Goal: Task Accomplishment & Management: Use online tool/utility

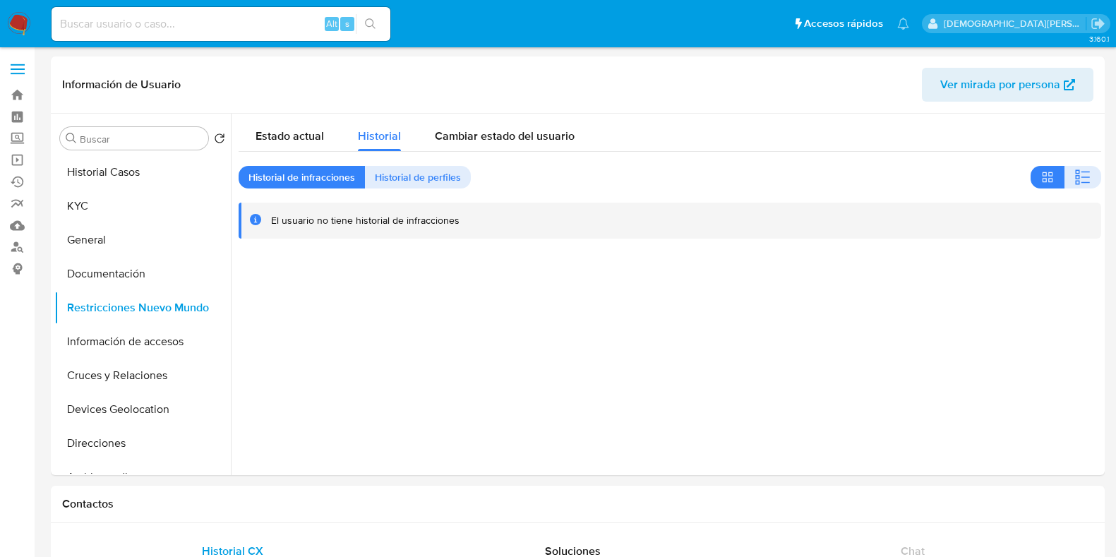
select select "10"
click at [117, 174] on button "Historial Casos" at bounding box center [136, 172] width 165 height 34
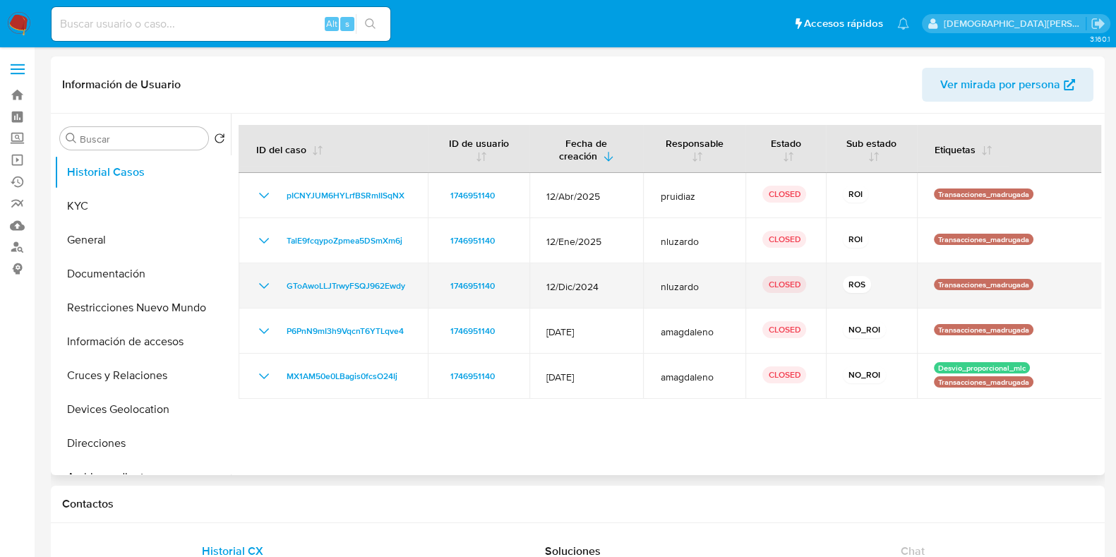
click at [258, 282] on icon "Mostrar/Ocultar" at bounding box center [263, 285] width 17 height 17
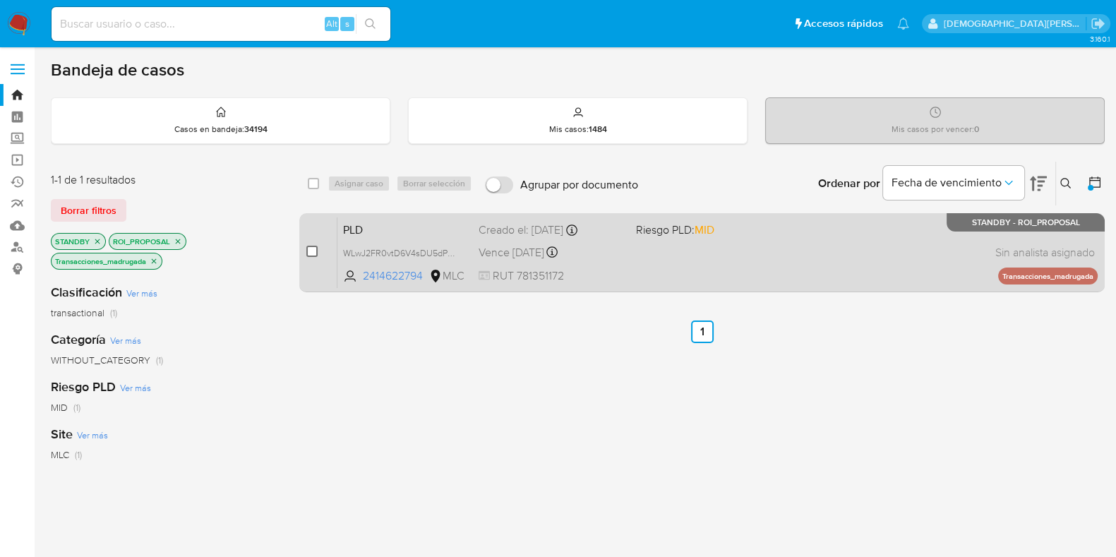
click at [315, 246] on input "checkbox" at bounding box center [311, 251] width 11 height 11
checkbox input "true"
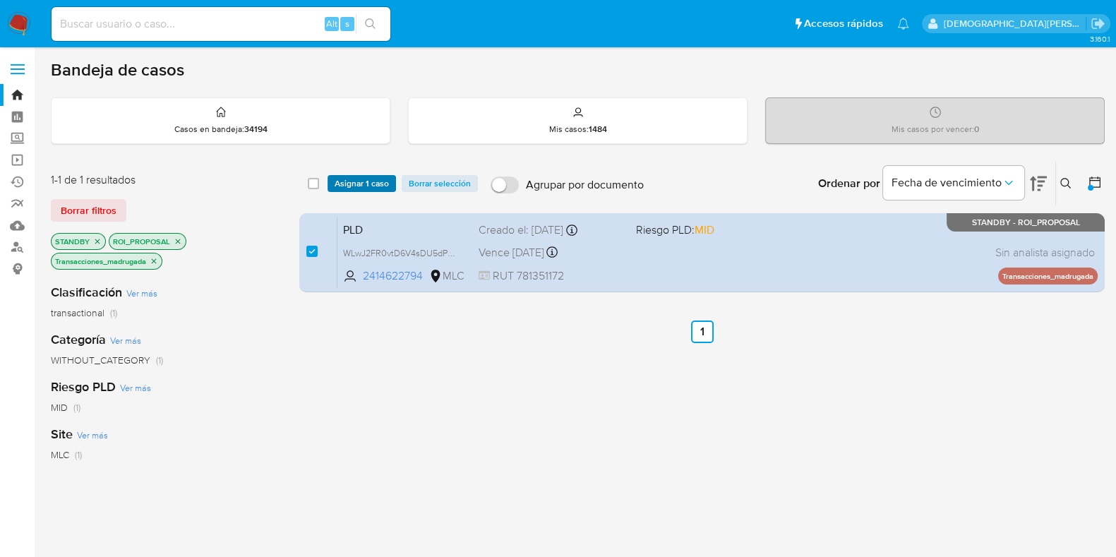
click at [361, 176] on span "Asignar 1 caso" at bounding box center [362, 183] width 54 height 14
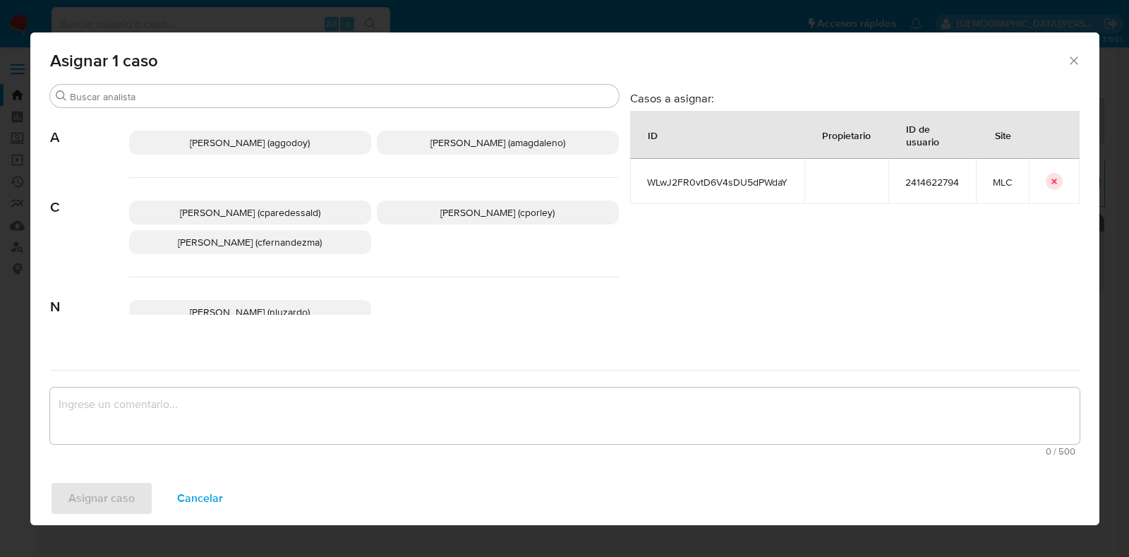
click at [463, 200] on p "Christian Porley (cporley)" at bounding box center [498, 212] width 242 height 24
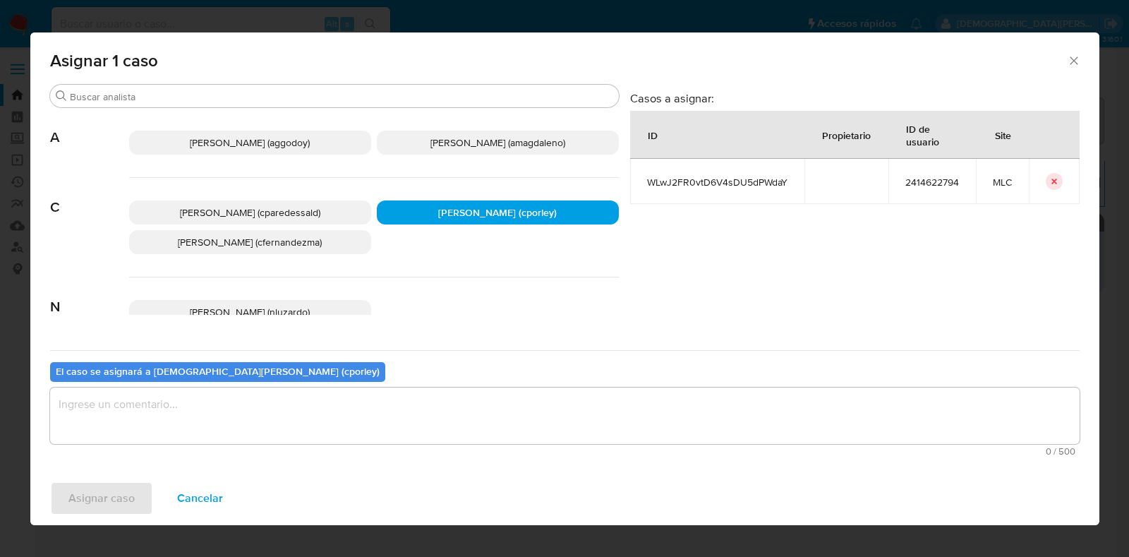
click at [372, 423] on textarea "assign-modal" at bounding box center [565, 415] width 1030 height 56
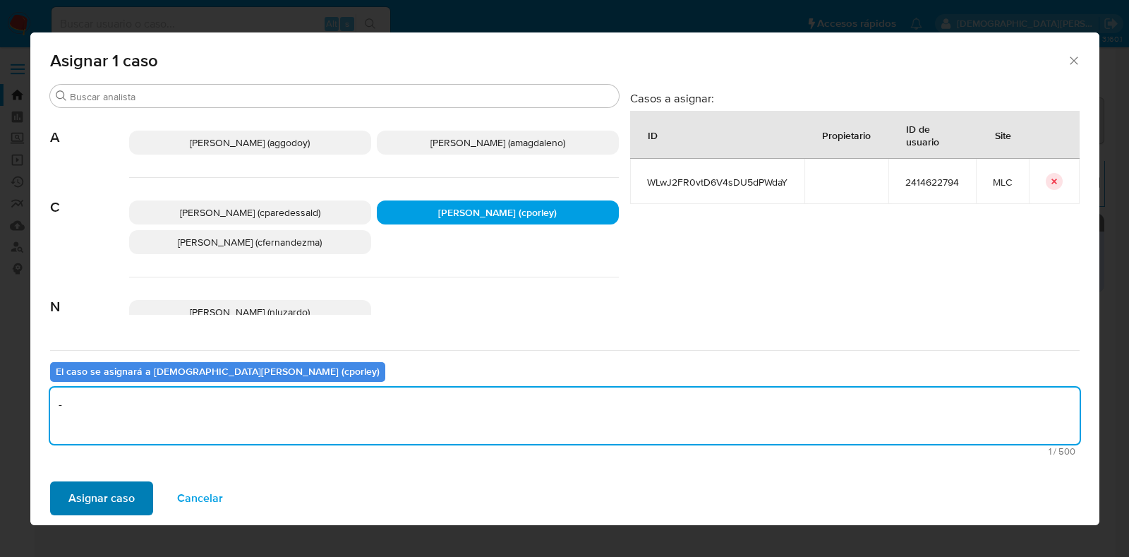
type textarea "-"
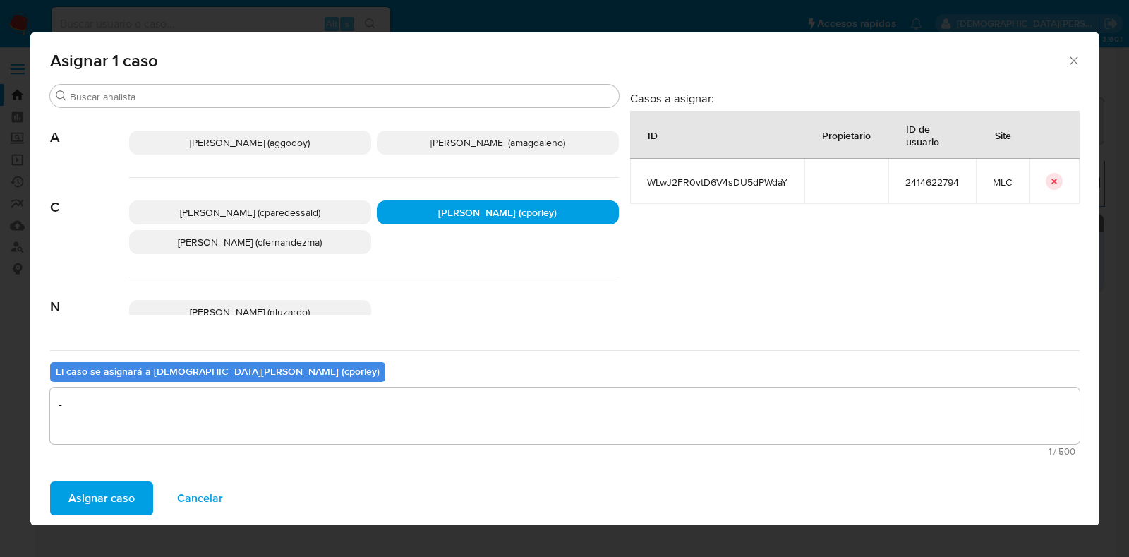
click at [95, 495] on span "Asignar caso" at bounding box center [101, 498] width 66 height 31
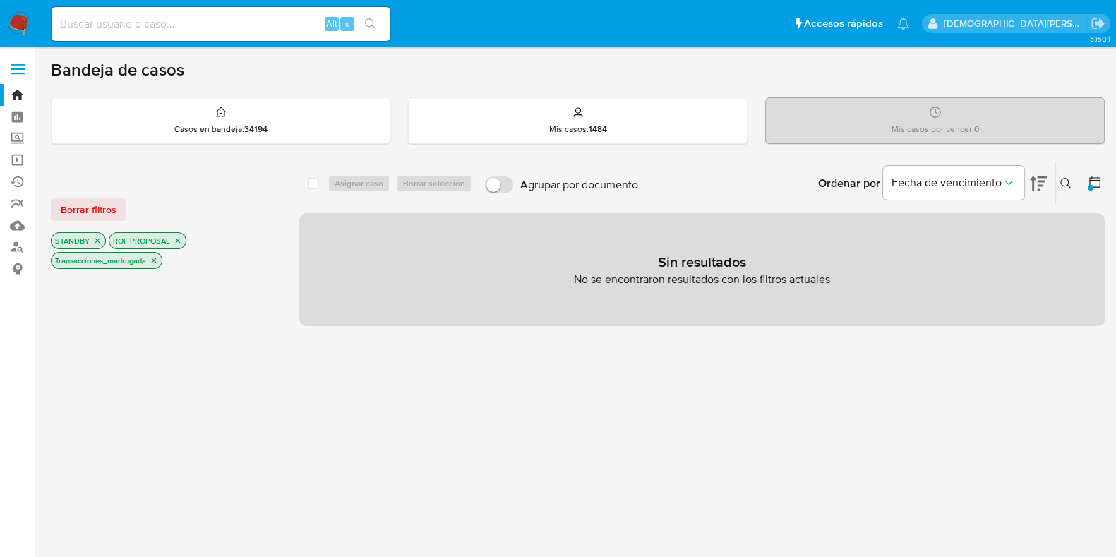
click at [155, 258] on icon "close-filter" at bounding box center [154, 260] width 8 height 8
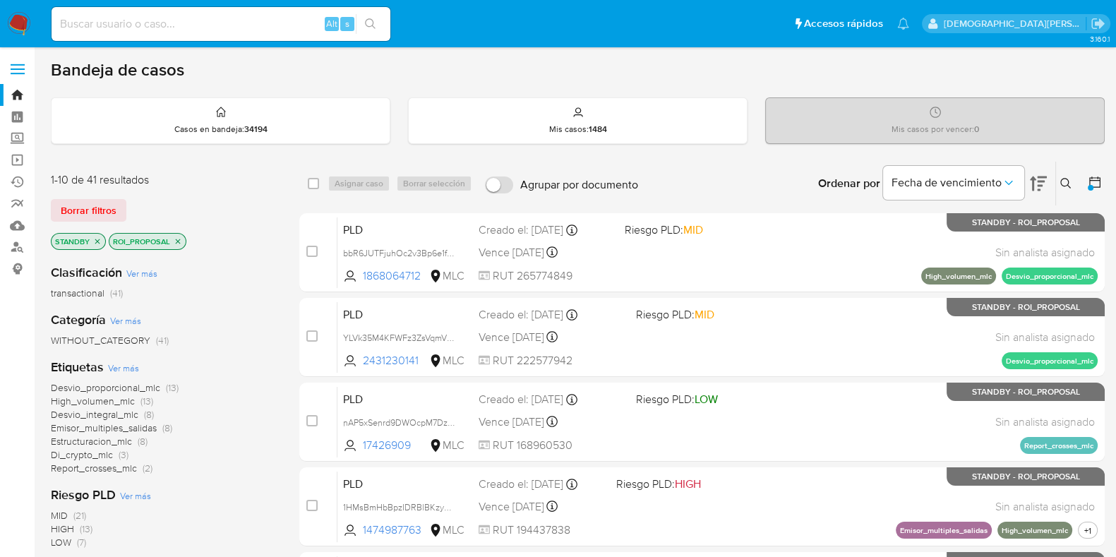
scroll to position [88, 0]
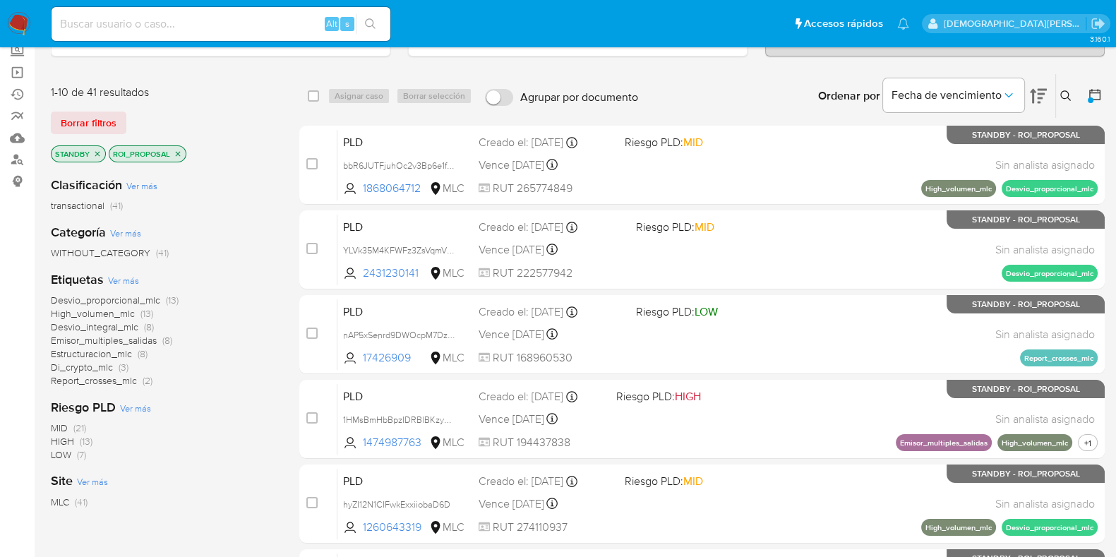
click at [95, 296] on span "Desvio_proporcional_mlc" at bounding box center [105, 300] width 109 height 14
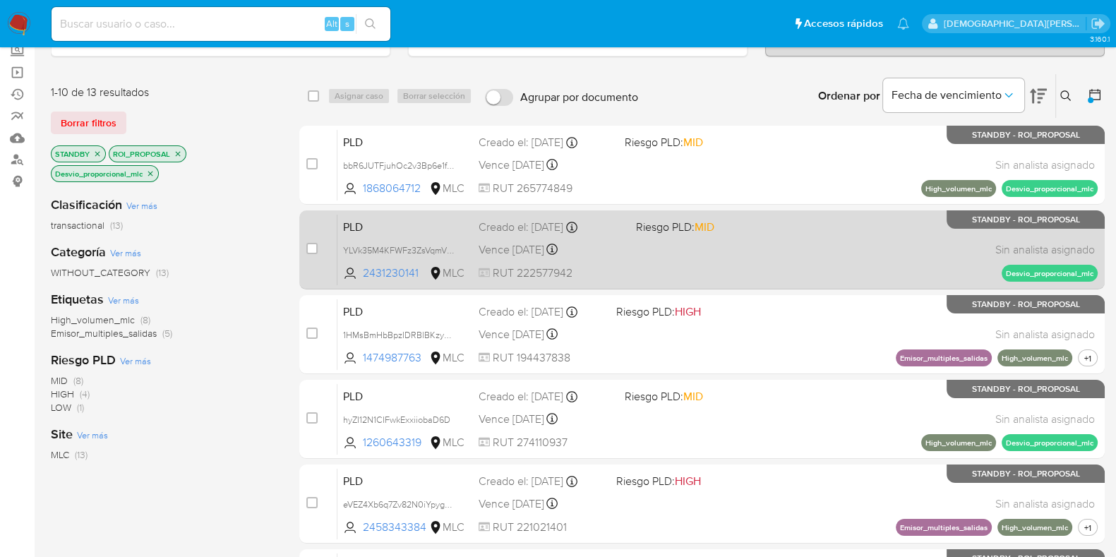
click at [684, 269] on div "PLD YLVk35M4KFWFz3ZsVqmVDoMB 2431230141 MLC Riesgo PLD: MID Creado el: 12/07/20…" at bounding box center [717, 249] width 760 height 71
click at [310, 248] on input "checkbox" at bounding box center [311, 248] width 11 height 11
checkbox input "true"
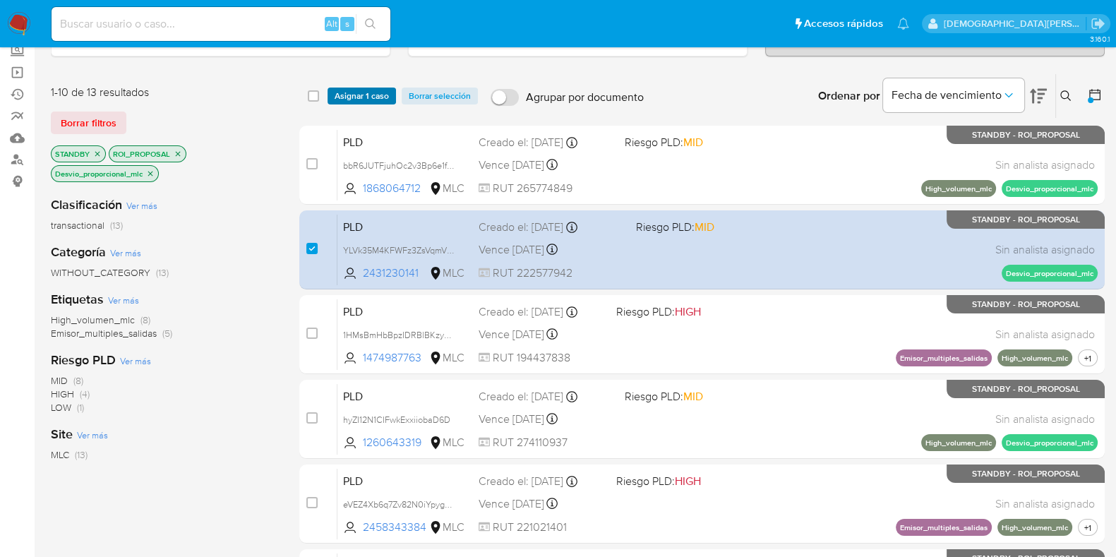
click at [371, 95] on span "Asignar 1 caso" at bounding box center [362, 96] width 54 height 14
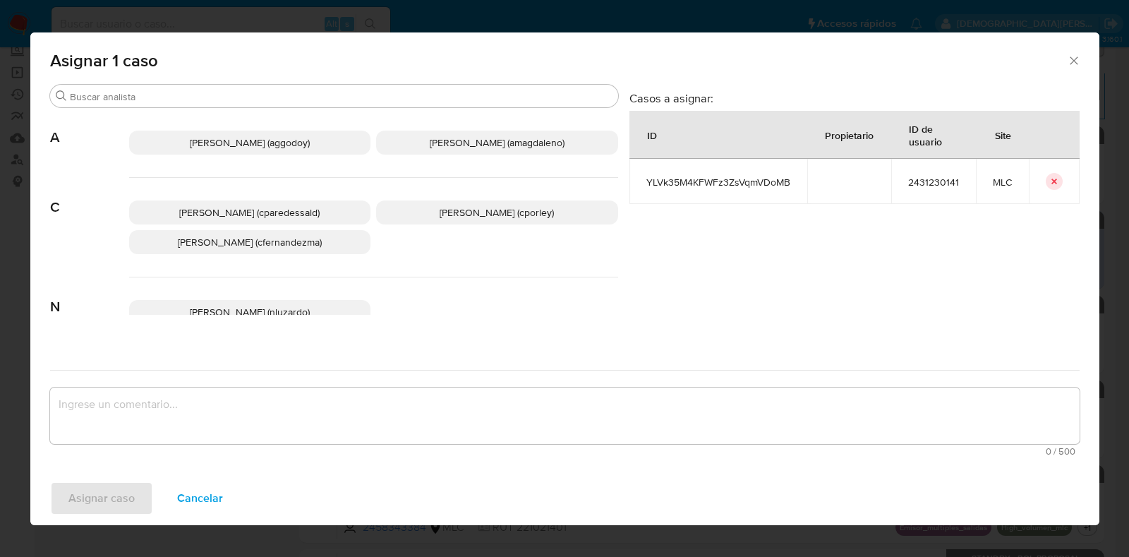
click at [496, 211] on span "Christian Porley (cporley)" at bounding box center [497, 212] width 114 height 14
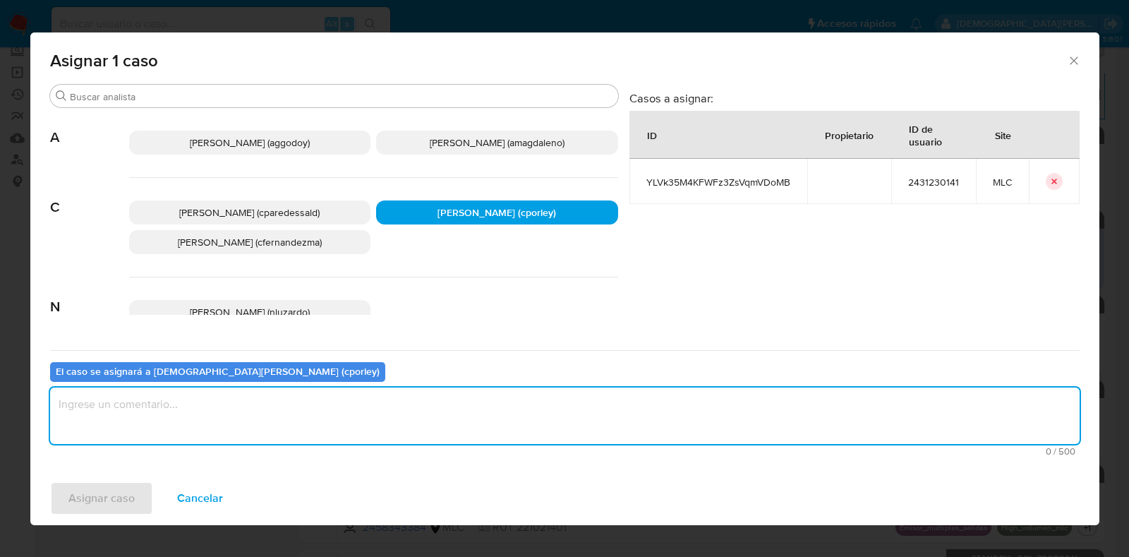
click at [459, 430] on textarea "assign-modal" at bounding box center [565, 415] width 1030 height 56
type textarea "-"
click at [73, 499] on span "Asignar caso" at bounding box center [101, 498] width 66 height 31
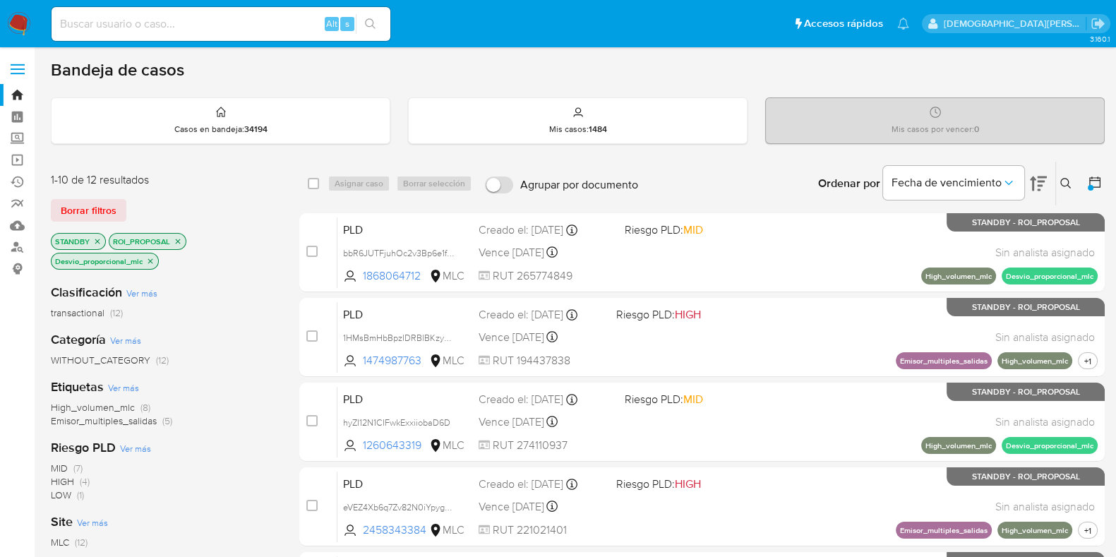
click at [150, 259] on icon "close-filter" at bounding box center [150, 260] width 5 height 5
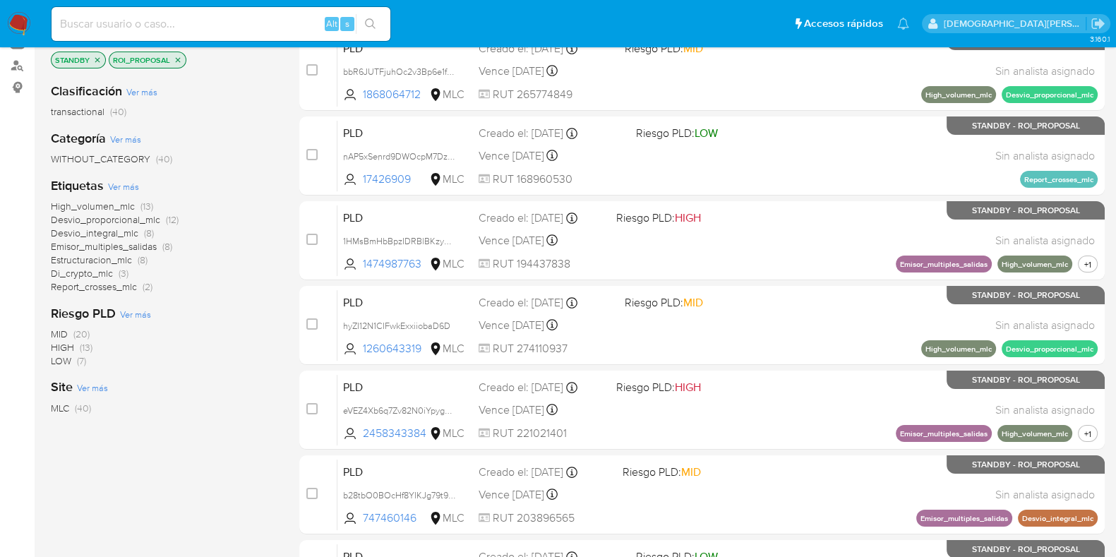
scroll to position [88, 0]
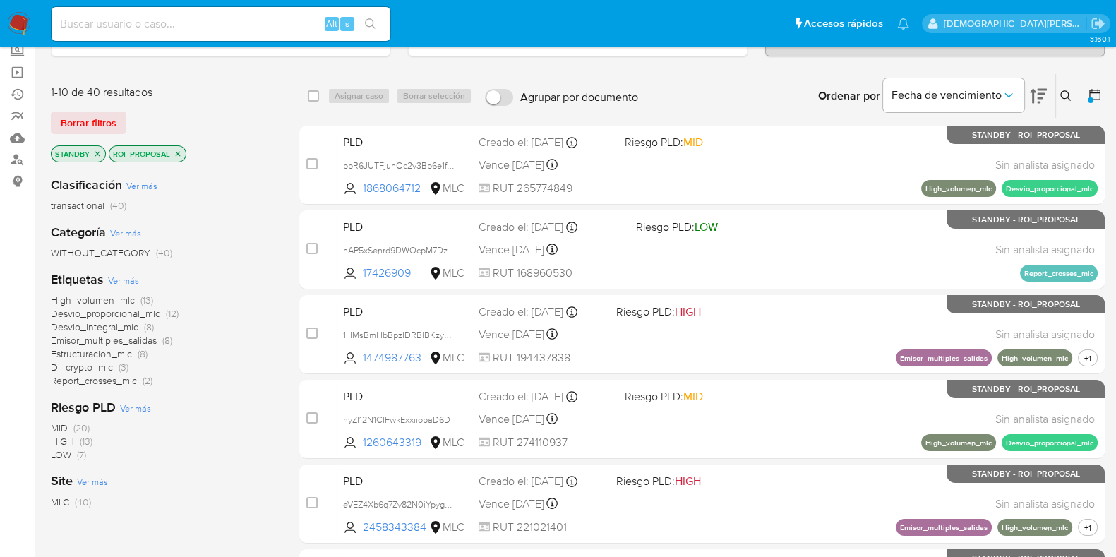
click at [180, 152] on icon "close-filter" at bounding box center [178, 154] width 8 height 8
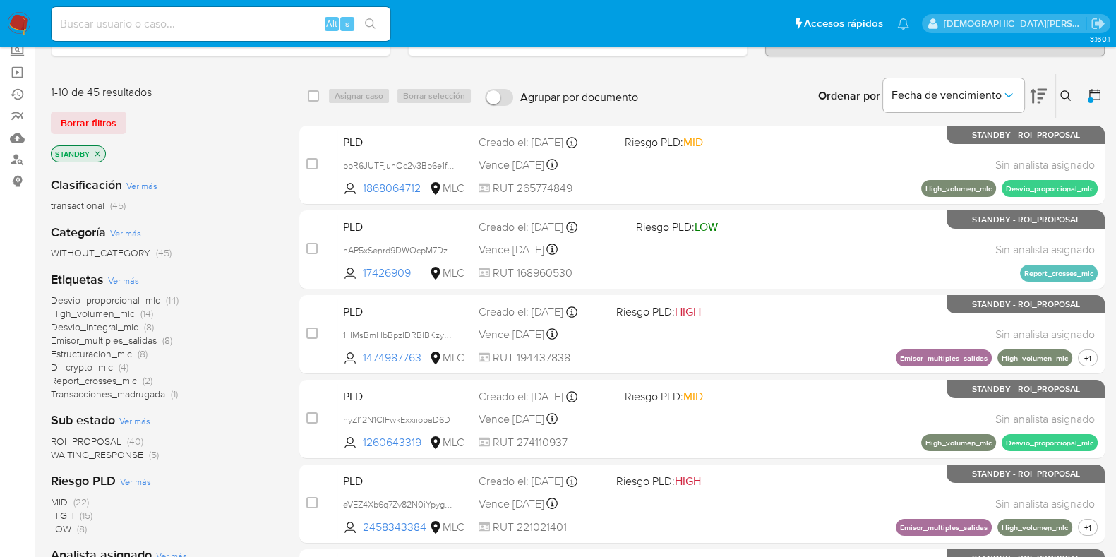
click at [102, 152] on p "STANDBY" at bounding box center [79, 154] width 54 height 16
click at [95, 150] on icon "close-filter" at bounding box center [97, 154] width 8 height 8
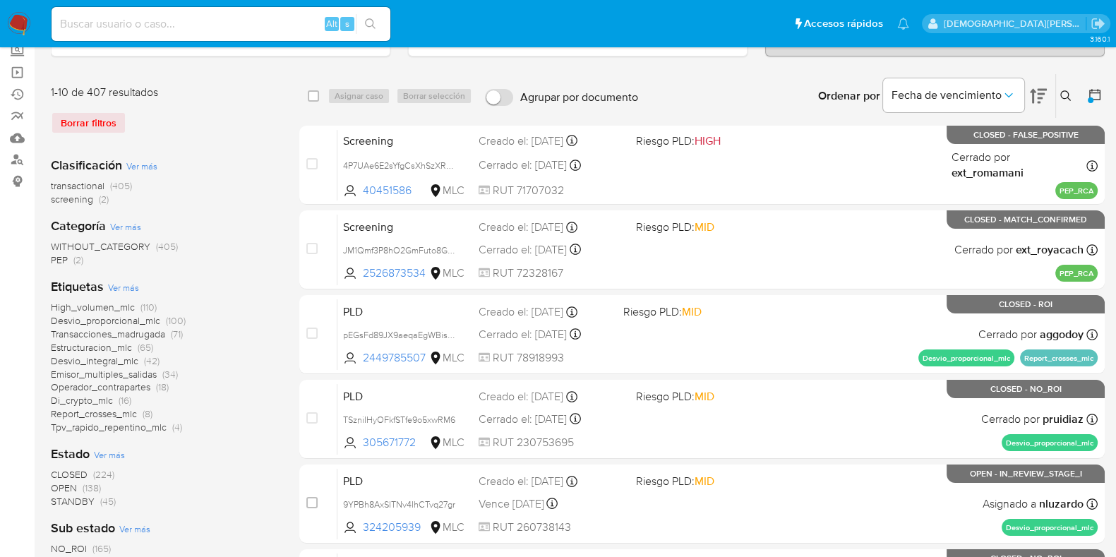
scroll to position [352, 0]
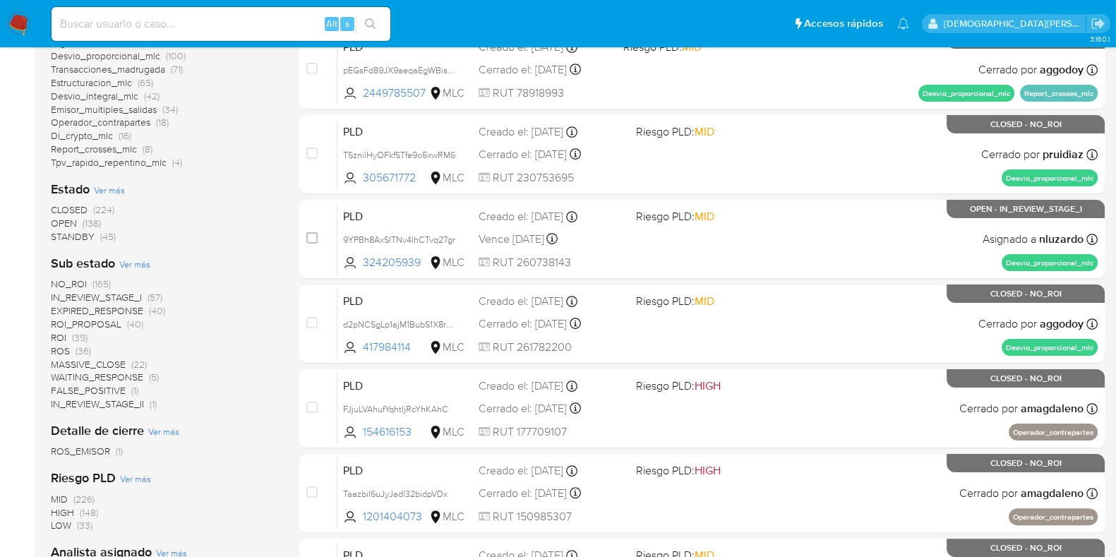
click at [75, 345] on span "ROS (36)" at bounding box center [71, 350] width 40 height 13
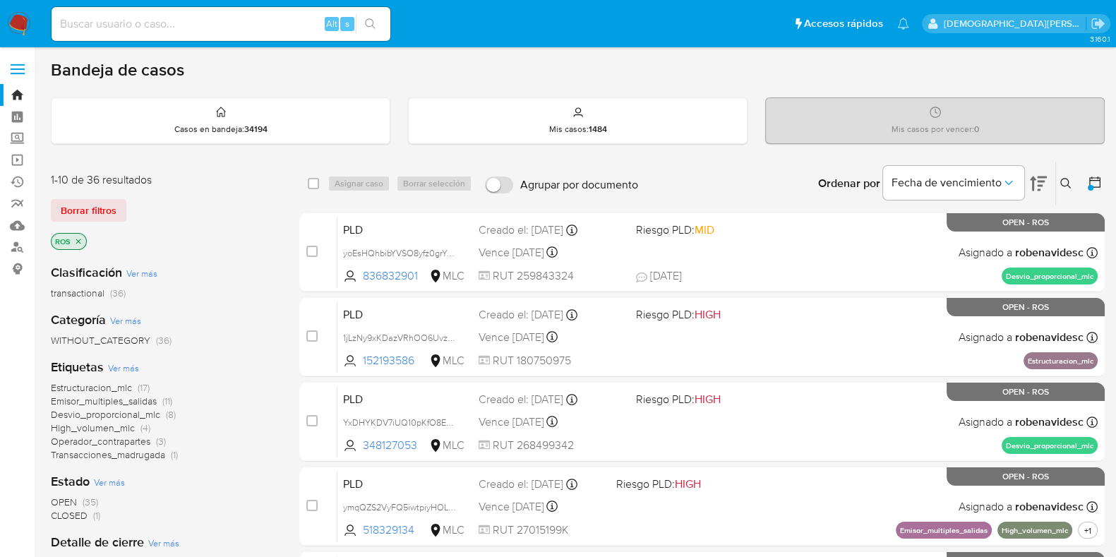
click at [80, 241] on icon "close-filter" at bounding box center [78, 241] width 5 height 5
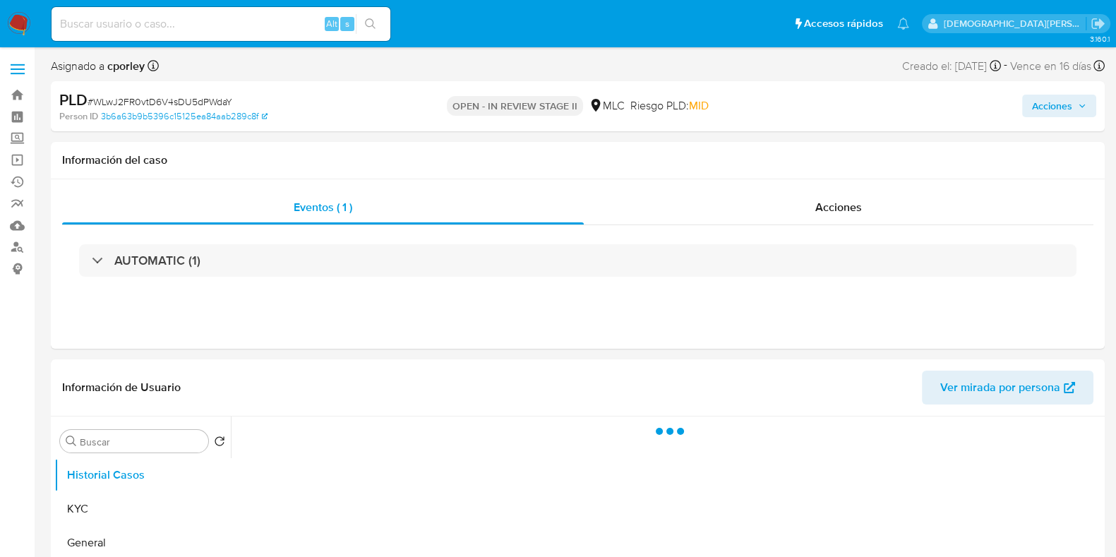
select select "10"
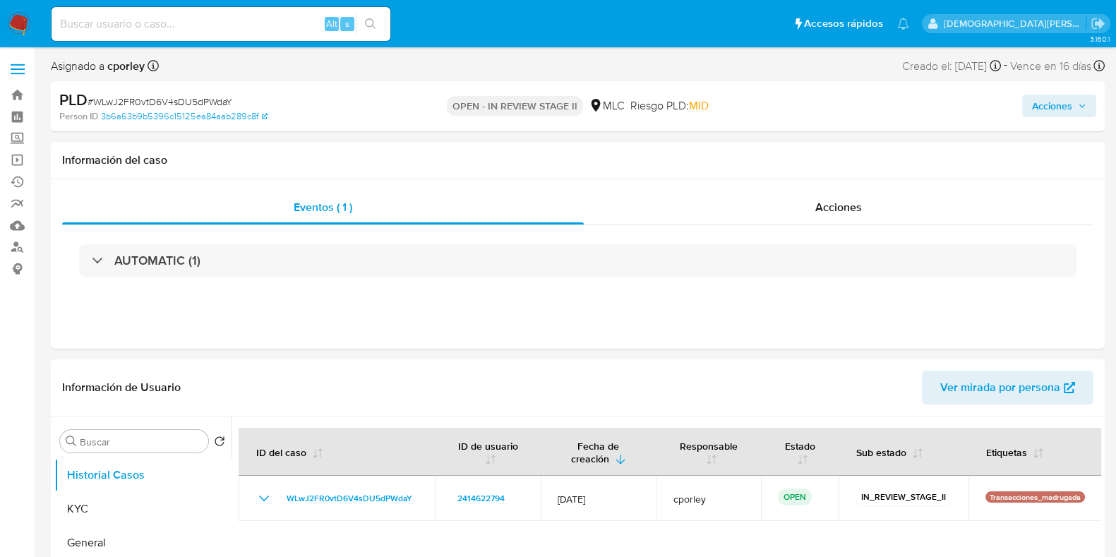
click at [1057, 107] on span "Acciones" at bounding box center [1052, 106] width 40 height 23
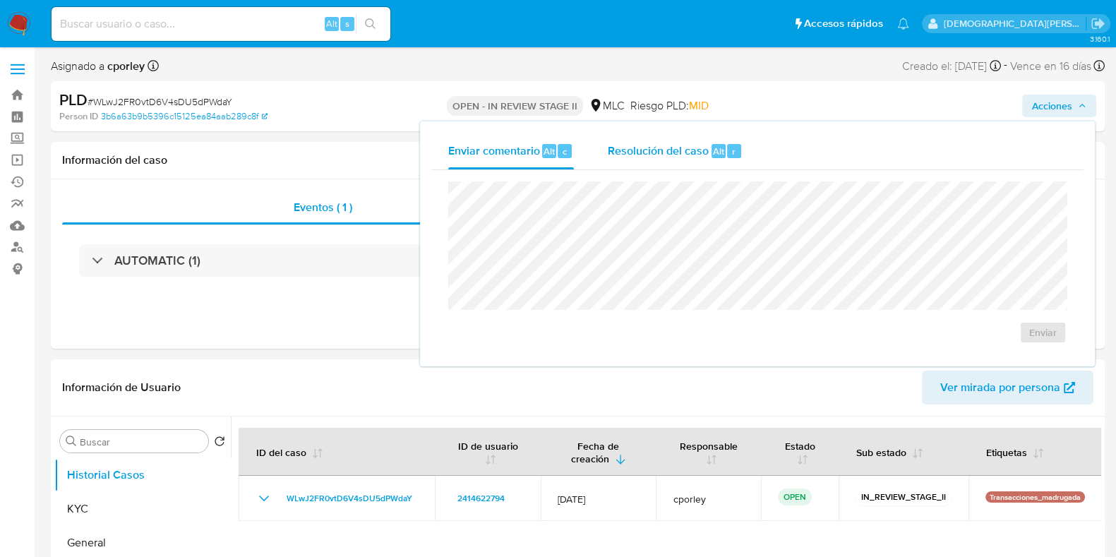
click at [685, 155] on span "Resolución del caso" at bounding box center [658, 151] width 101 height 16
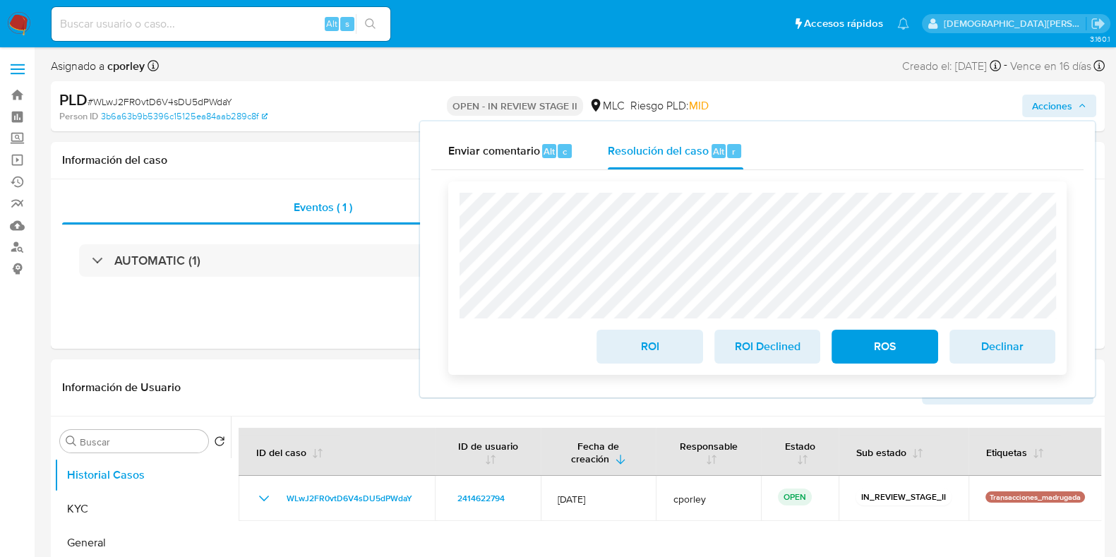
click at [662, 356] on span "ROI" at bounding box center [649, 346] width 69 height 31
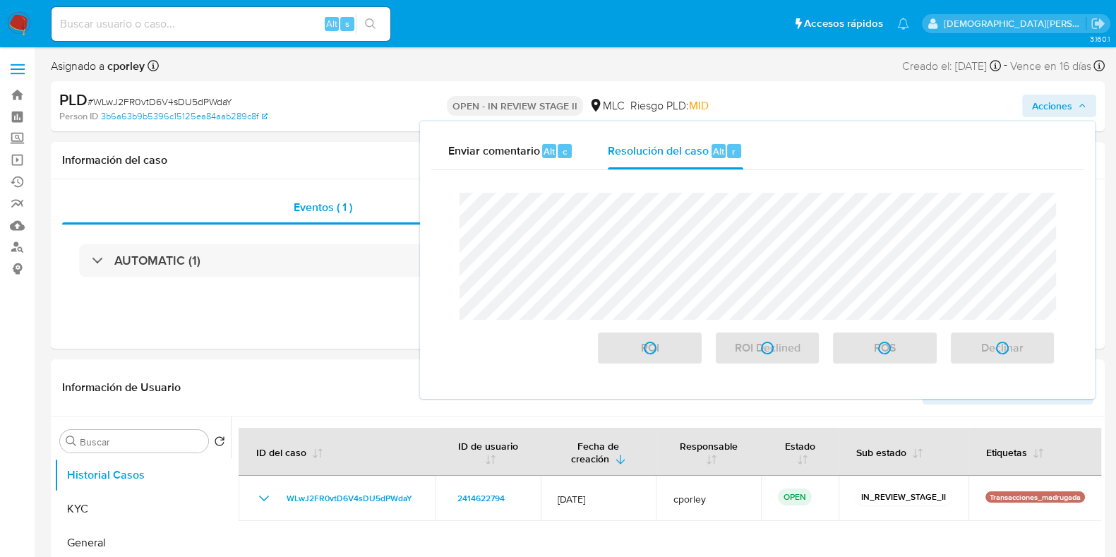
drag, startPoint x: 46, startPoint y: -134, endPoint x: 37, endPoint y: -145, distance: 14.5
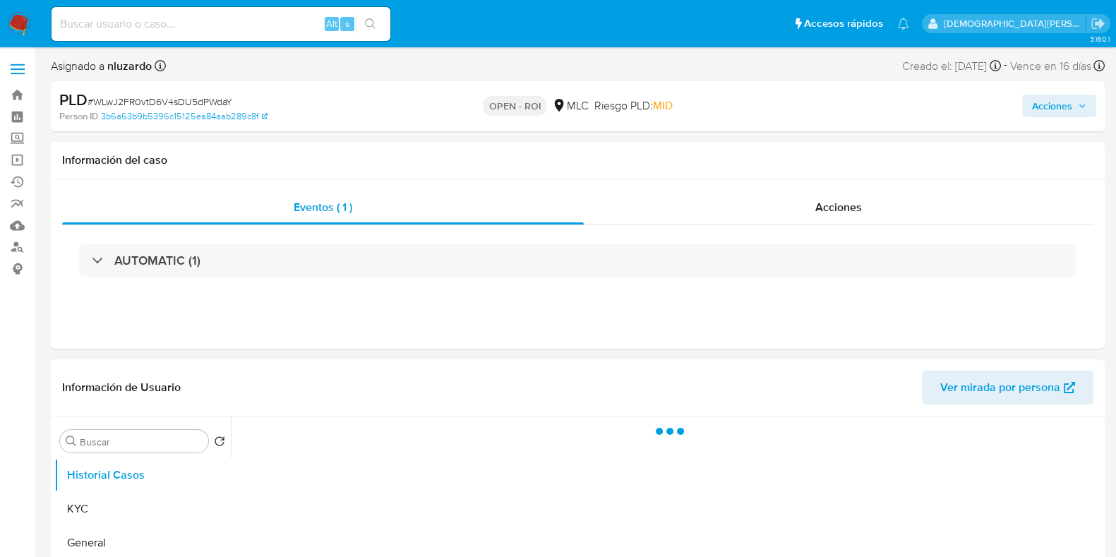
select select "10"
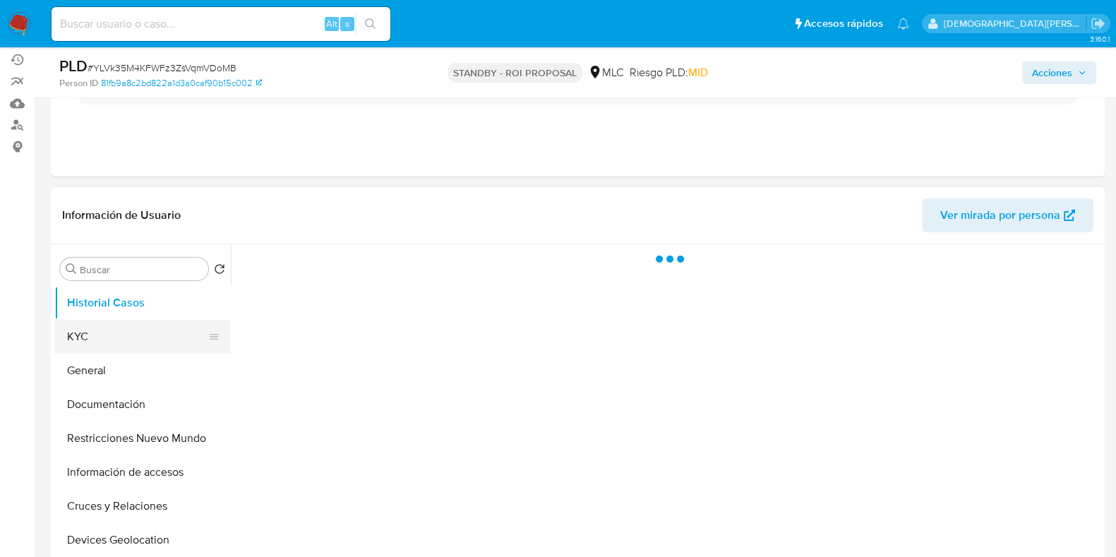
scroll to position [176, 0]
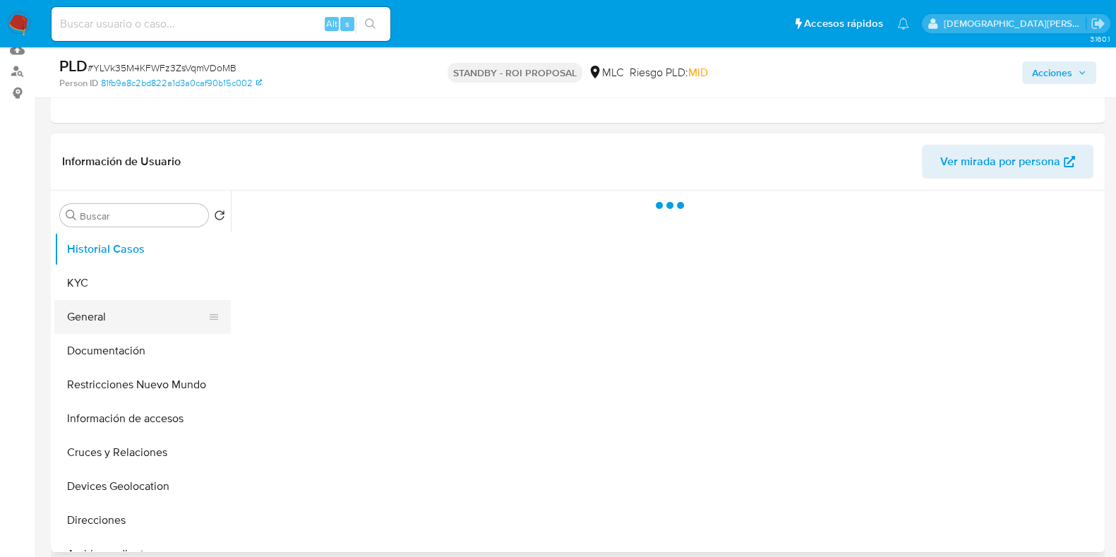
select select "10"
click at [108, 325] on button "General" at bounding box center [136, 317] width 165 height 34
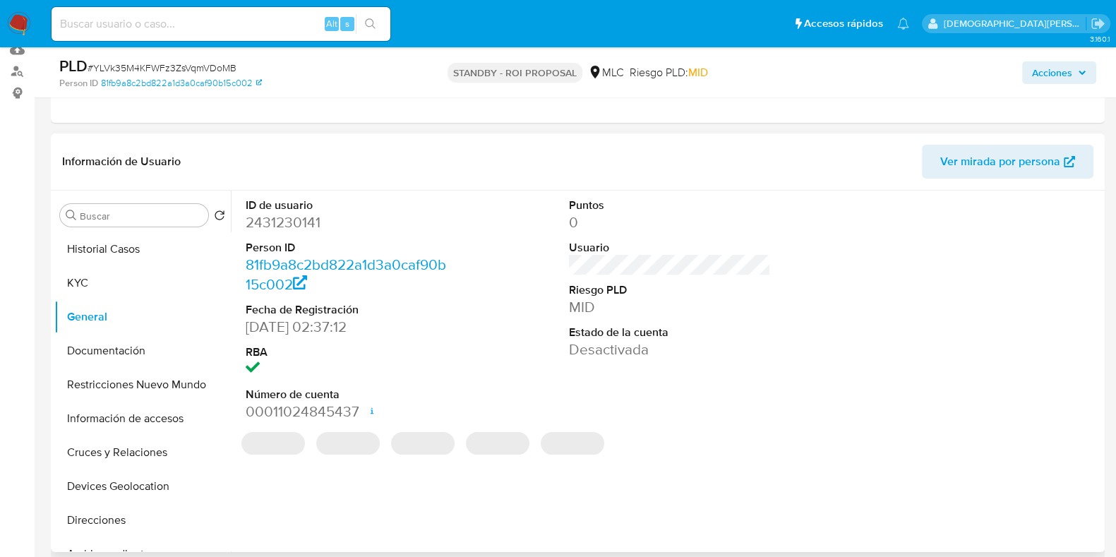
click at [293, 214] on dd "2431230141" at bounding box center [347, 222] width 202 height 20
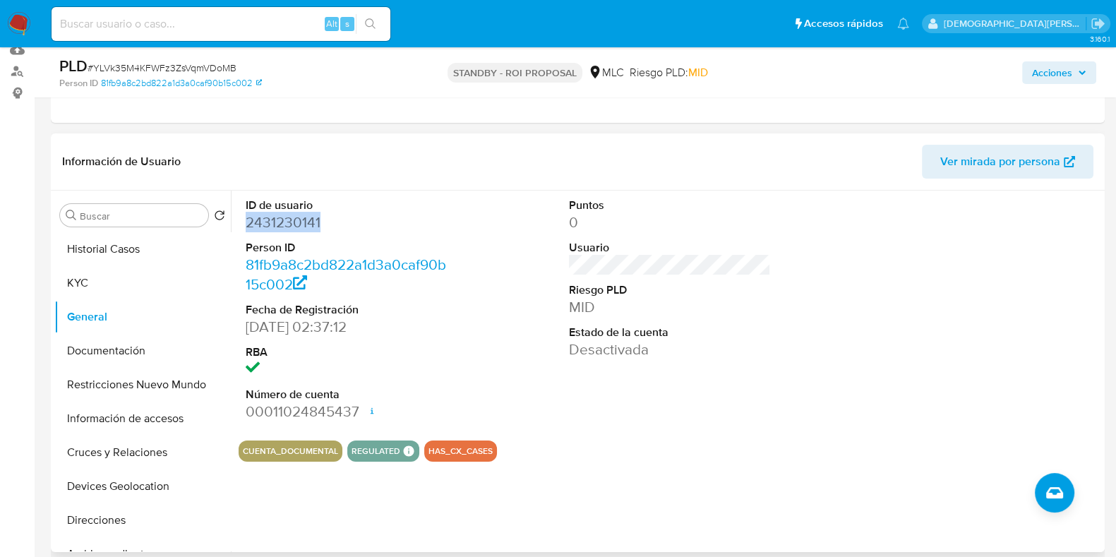
copy dd "2431230141"
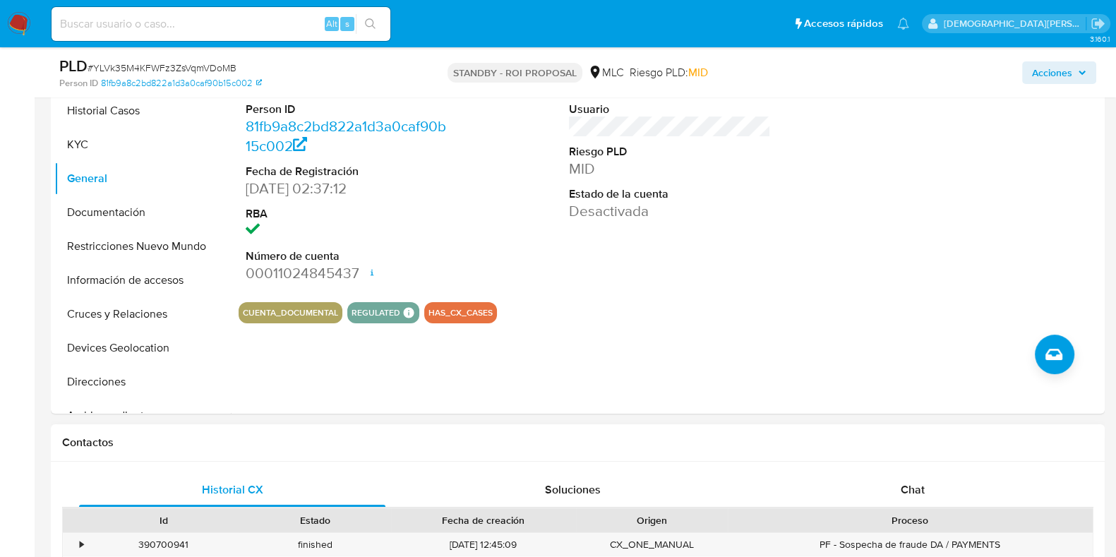
scroll to position [617, 0]
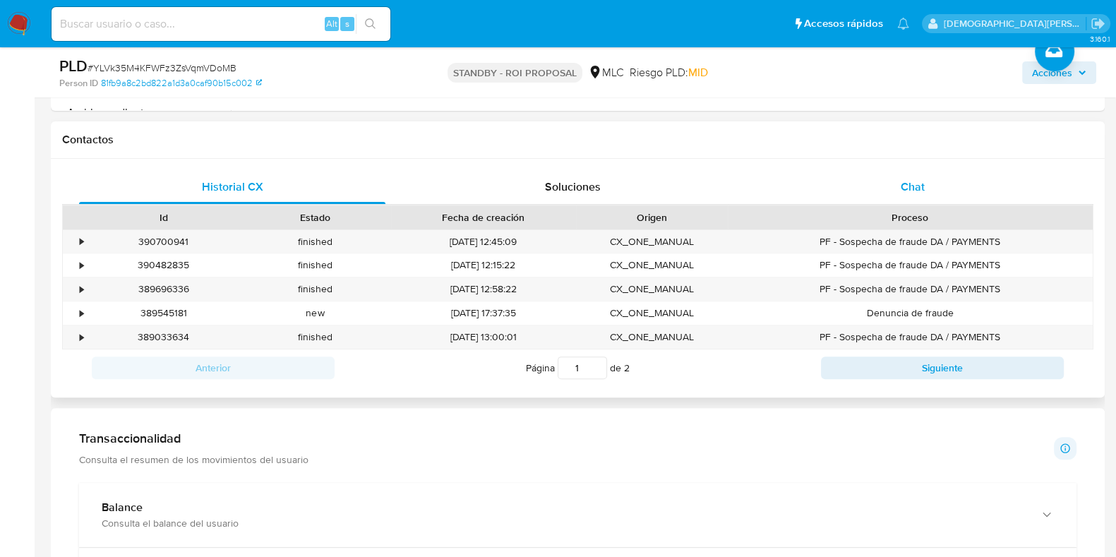
drag, startPoint x: 896, startPoint y: 185, endPoint x: 874, endPoint y: 190, distance: 22.4
click at [896, 185] on div "Chat" at bounding box center [912, 187] width 306 height 34
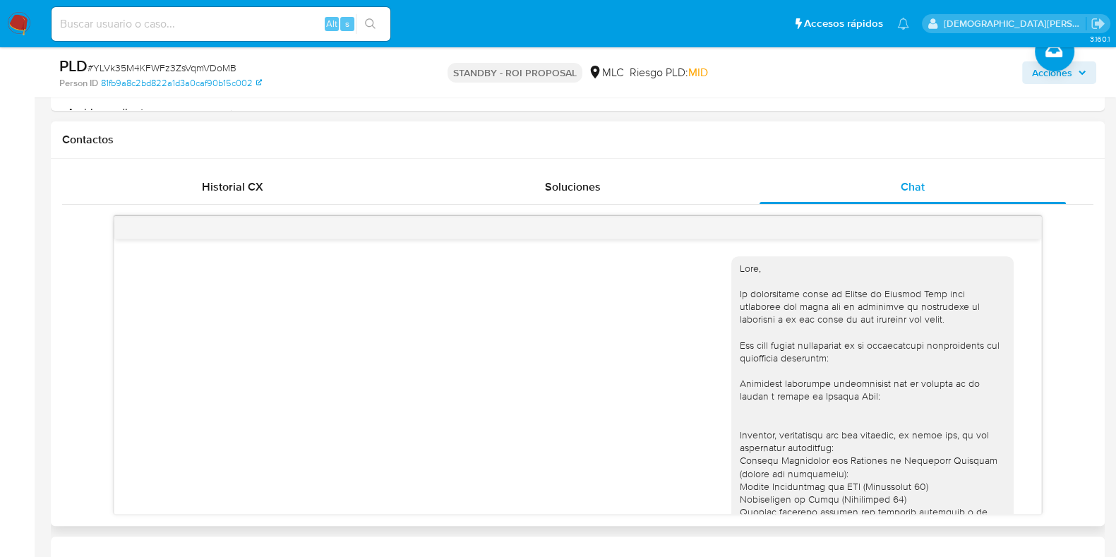
scroll to position [293, 0]
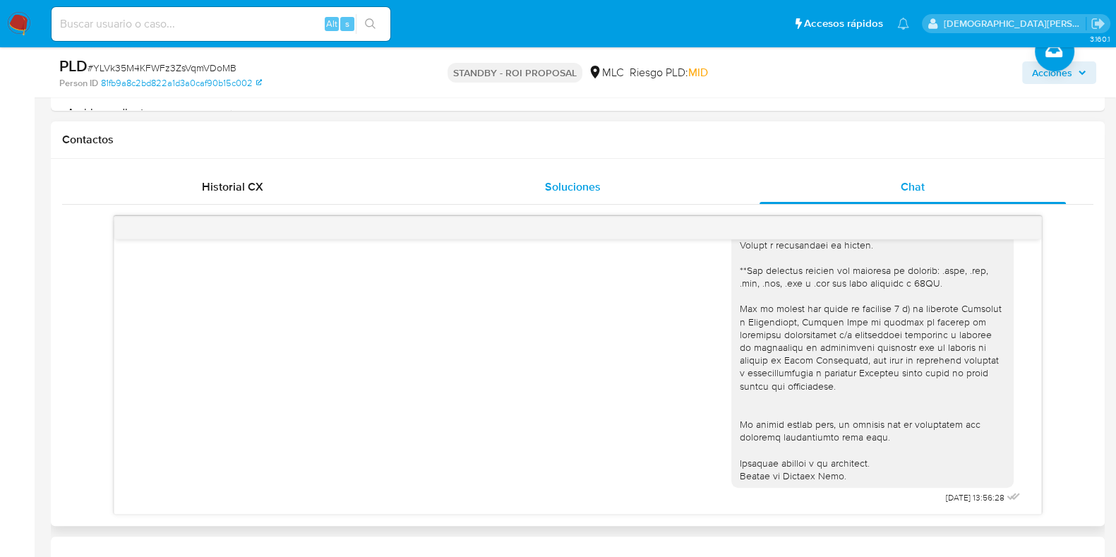
click at [596, 200] on div "Soluciones" at bounding box center [572, 187] width 306 height 34
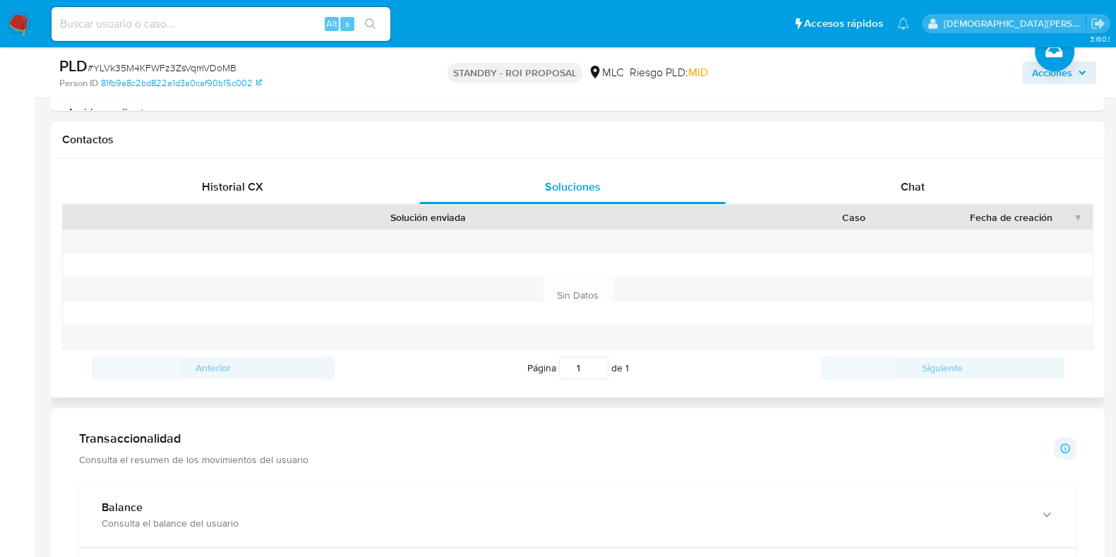
click at [265, 164] on div "Historial CX Soluciones Chat Id Estado Fecha de creación Origen Proceso • 39070…" at bounding box center [578, 278] width 1054 height 239
click at [257, 181] on span "Historial CX" at bounding box center [232, 187] width 61 height 16
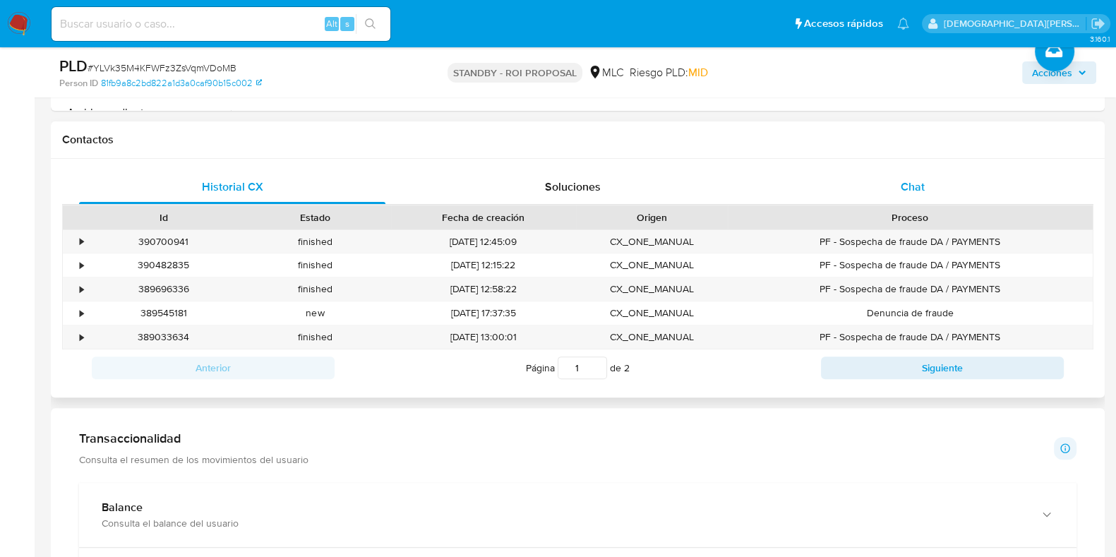
click at [873, 201] on div "Chat" at bounding box center [912, 187] width 306 height 34
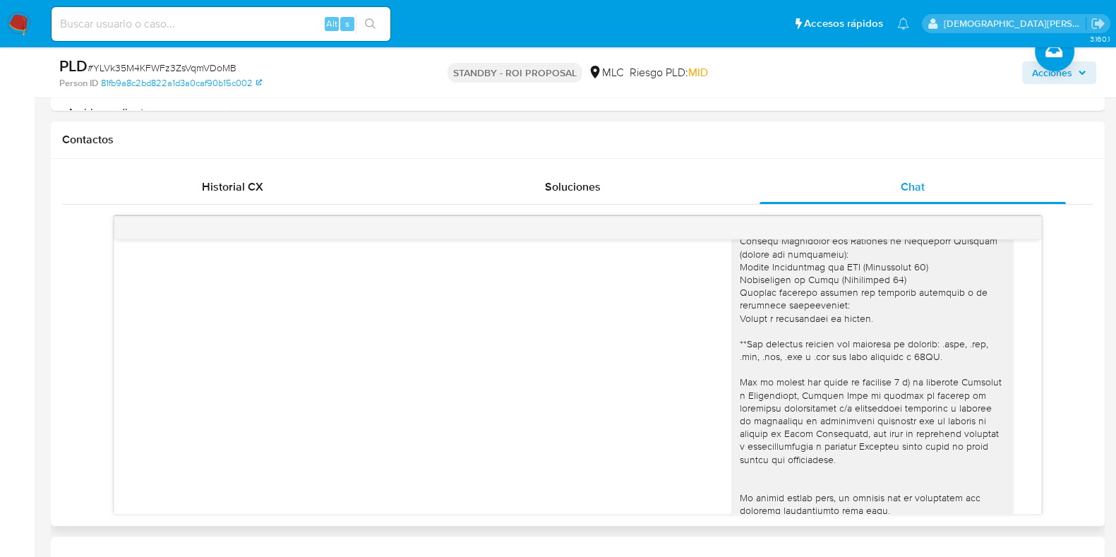
scroll to position [116, 0]
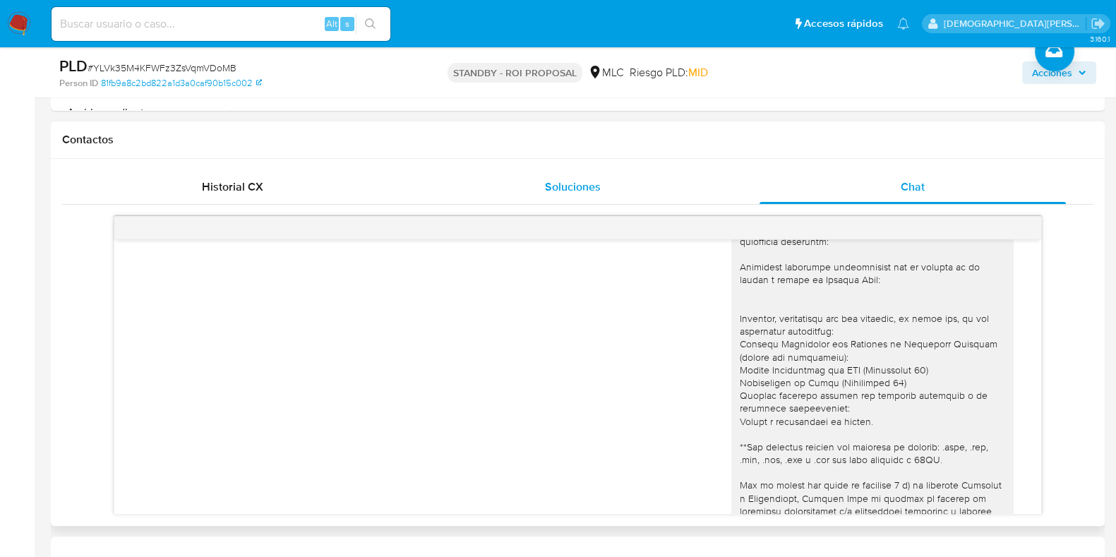
click at [568, 183] on span "Soluciones" at bounding box center [573, 187] width 56 height 16
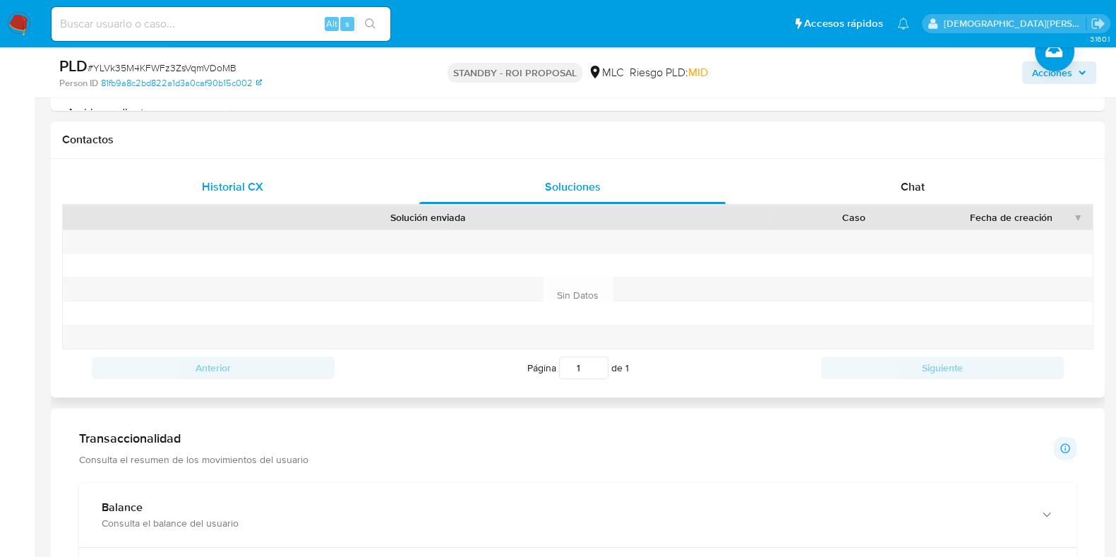
click at [232, 171] on div "Historial CX" at bounding box center [232, 187] width 306 height 34
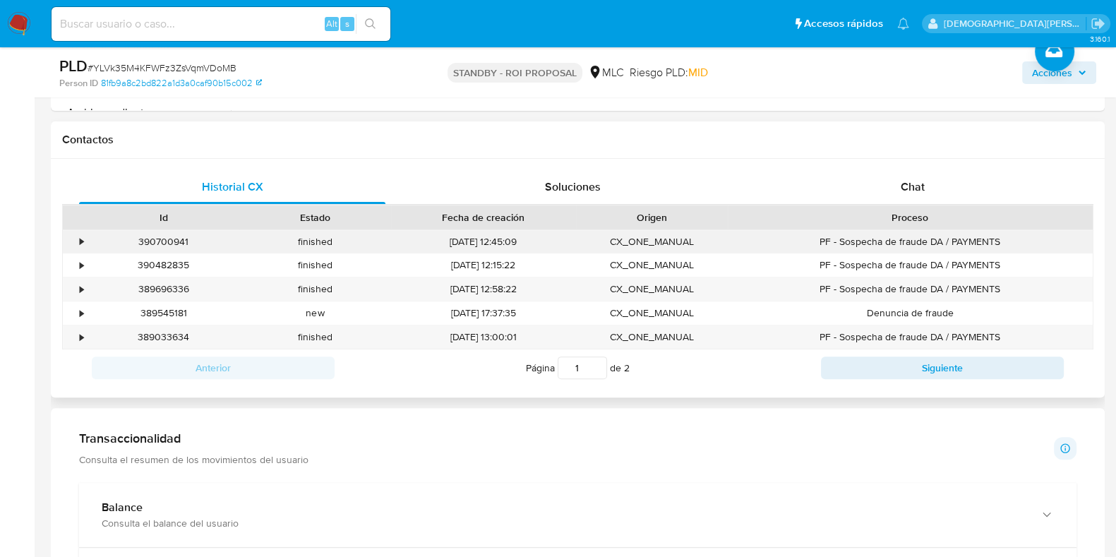
click at [78, 239] on div "•" at bounding box center [75, 241] width 25 height 23
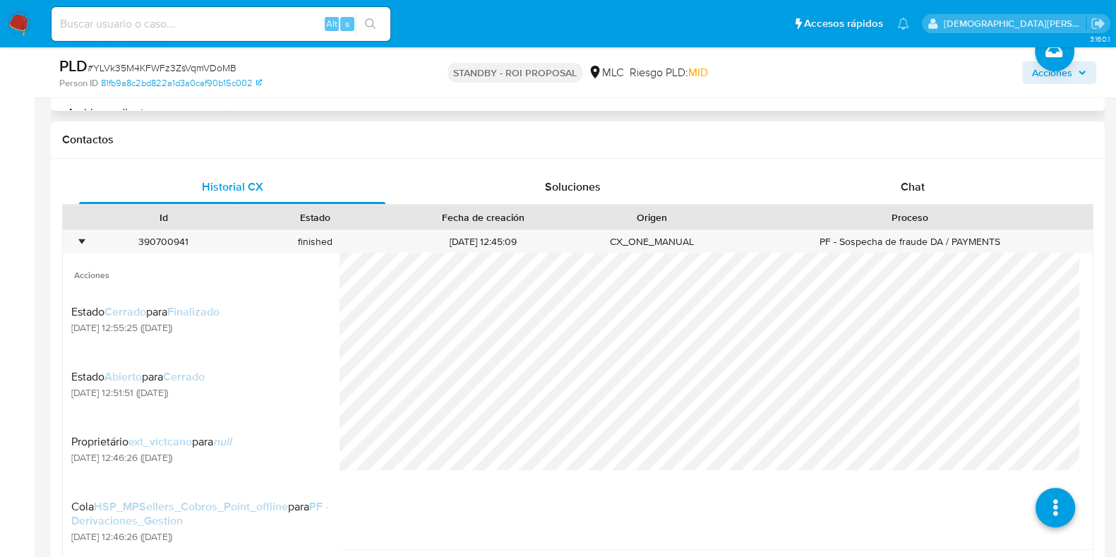
scroll to position [352, 0]
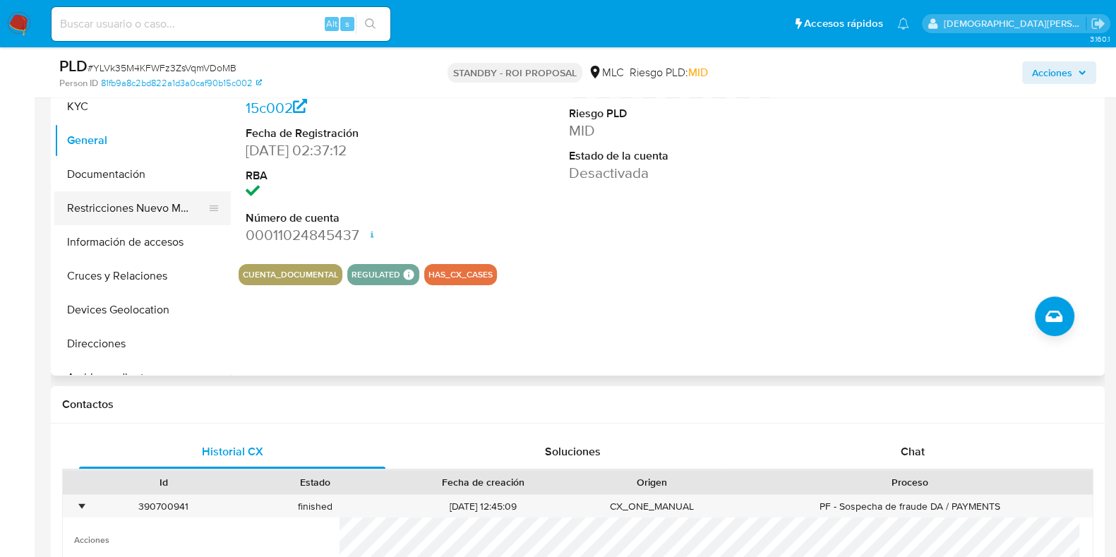
click at [109, 195] on button "Restricciones Nuevo Mundo" at bounding box center [136, 208] width 165 height 34
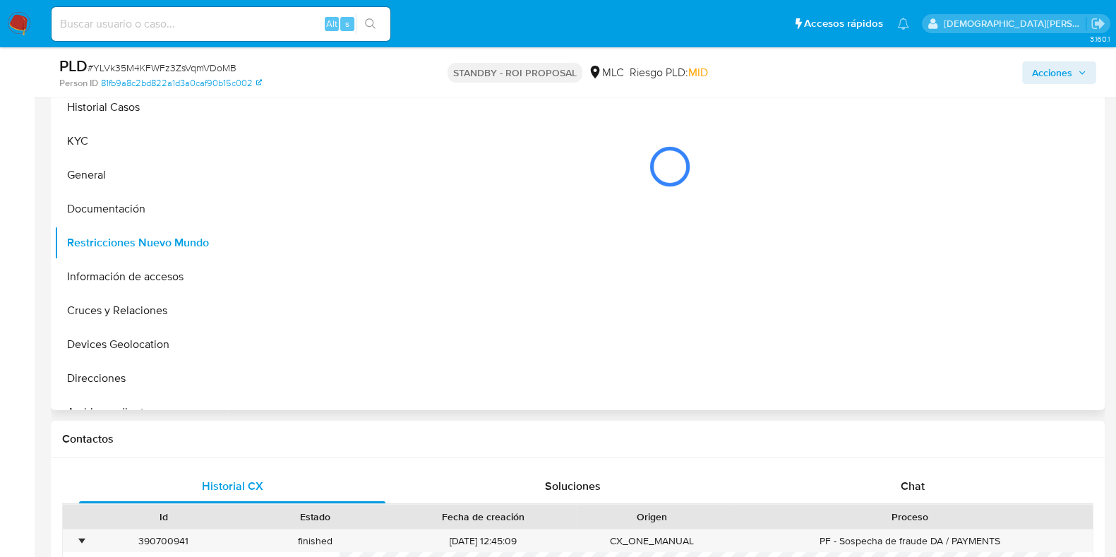
scroll to position [265, 0]
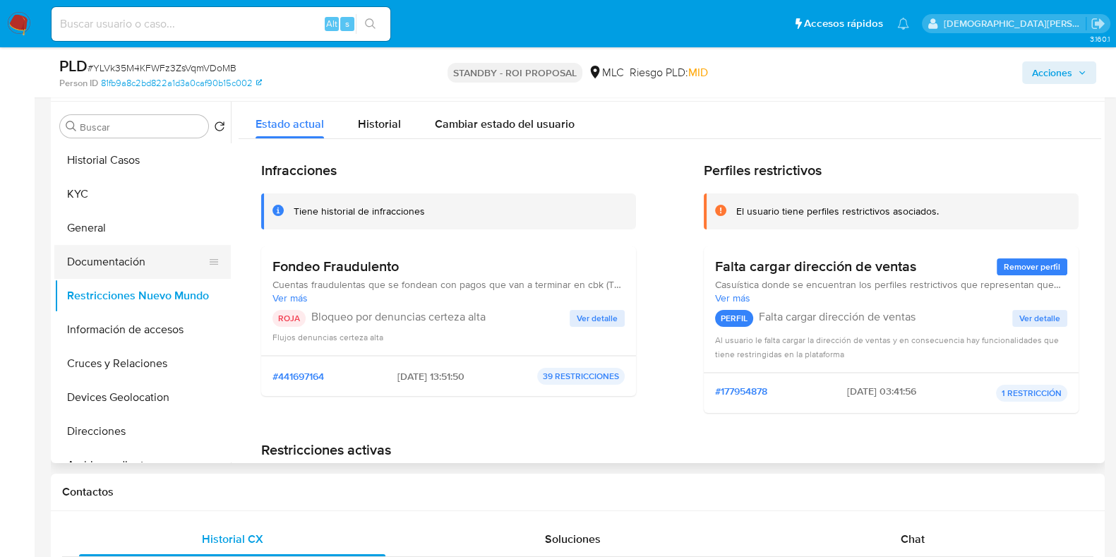
click at [147, 262] on button "Documentación" at bounding box center [136, 262] width 165 height 34
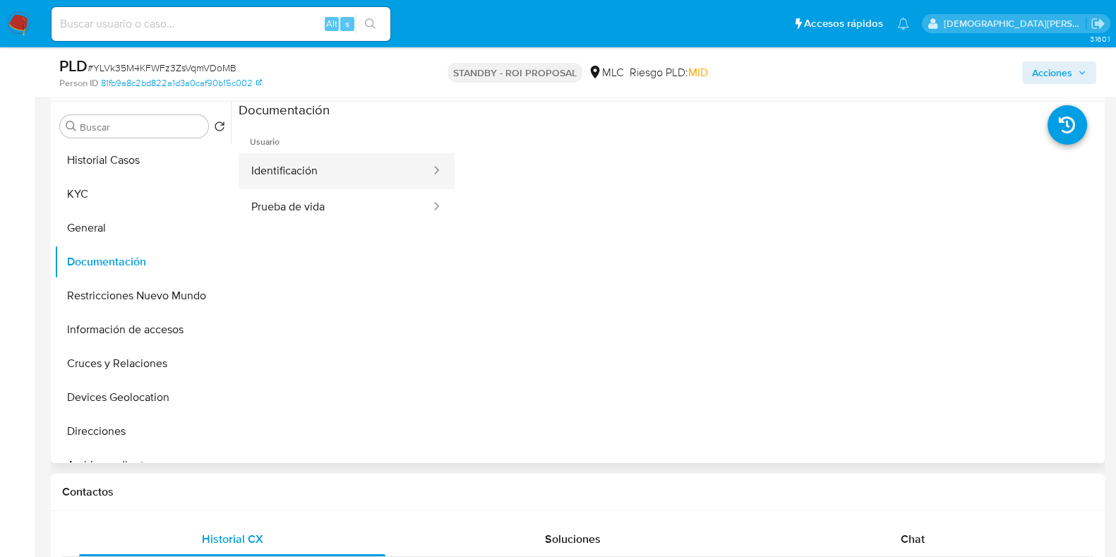
click at [327, 170] on button "Identificación" at bounding box center [335, 171] width 193 height 36
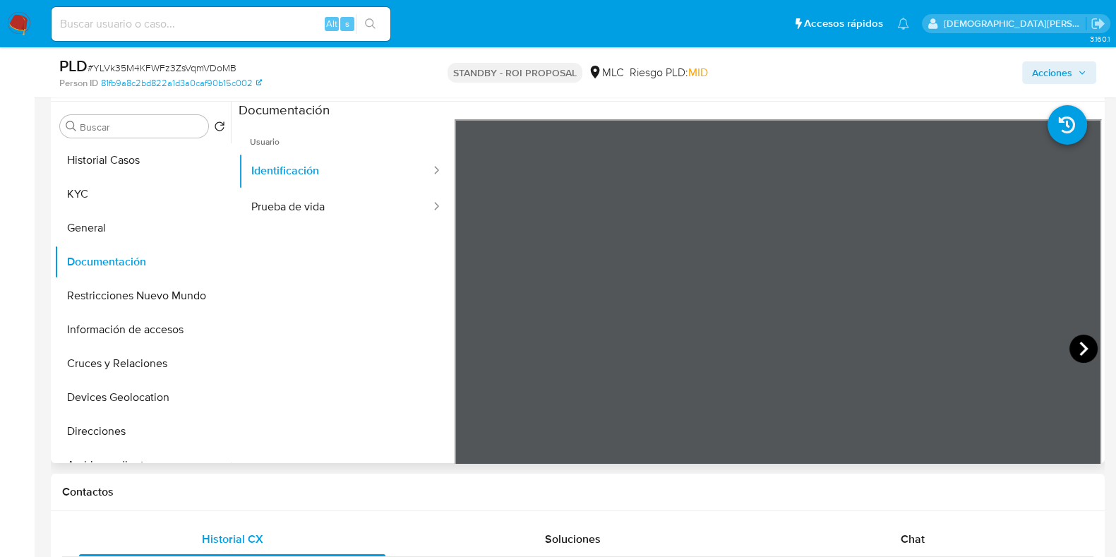
click at [1074, 344] on icon at bounding box center [1083, 349] width 28 height 28
click at [314, 210] on button "Prueba de vida" at bounding box center [335, 207] width 193 height 36
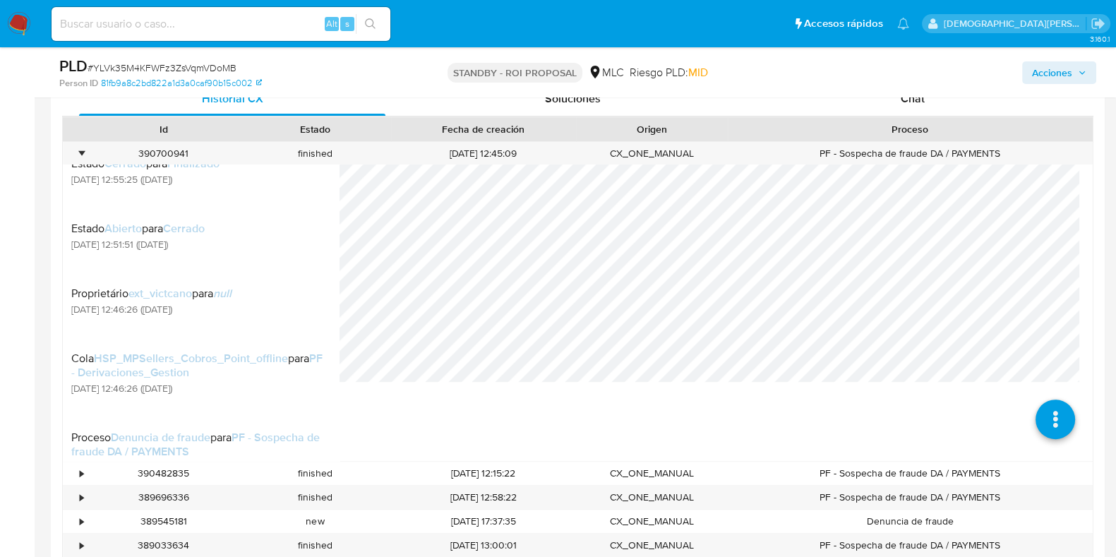
scroll to position [88, 0]
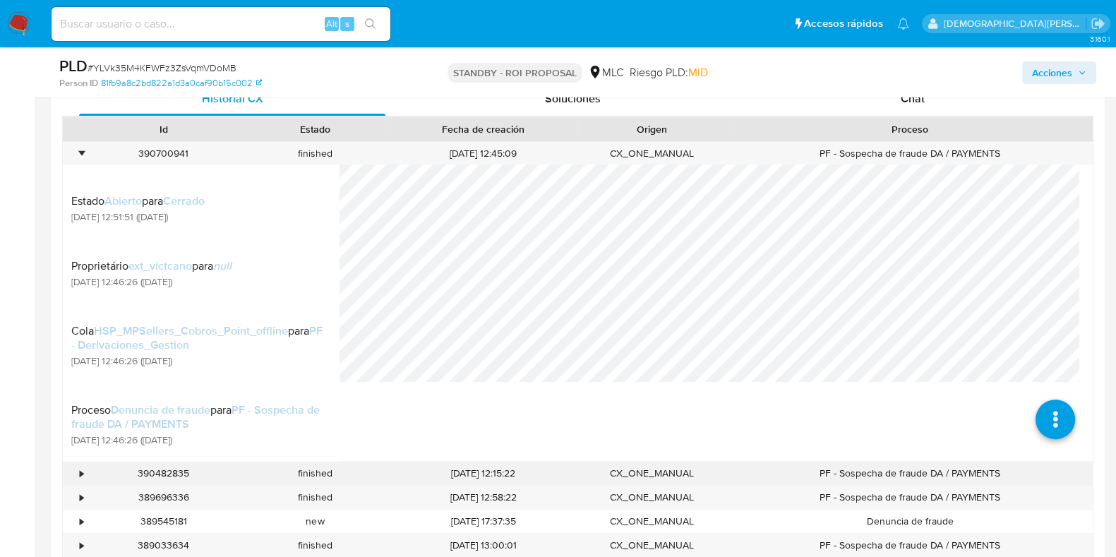
drag, startPoint x: 80, startPoint y: 471, endPoint x: 0, endPoint y: 402, distance: 105.6
click at [80, 471] on div "•" at bounding box center [82, 472] width 4 height 13
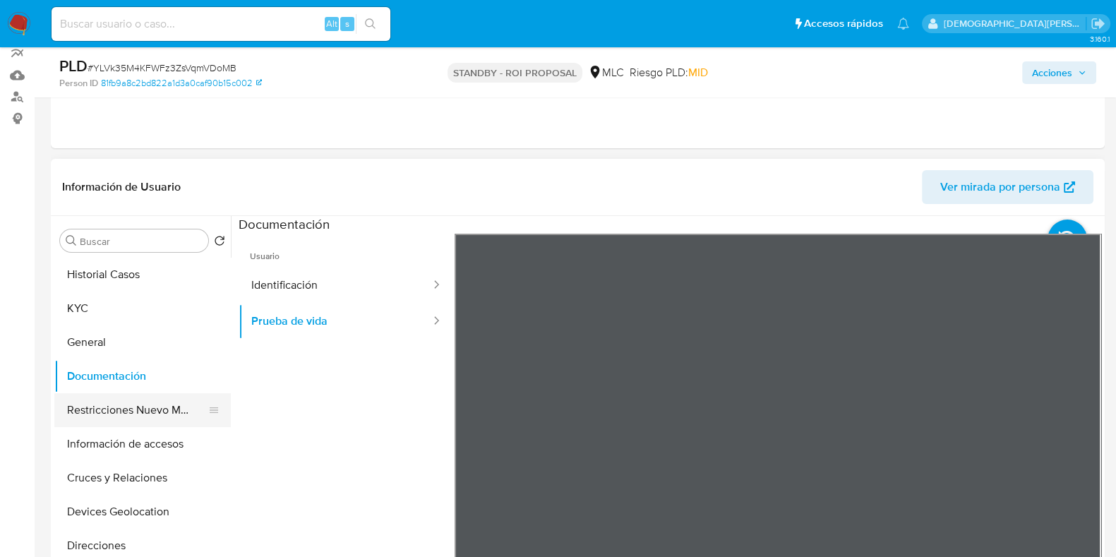
scroll to position [252, 0]
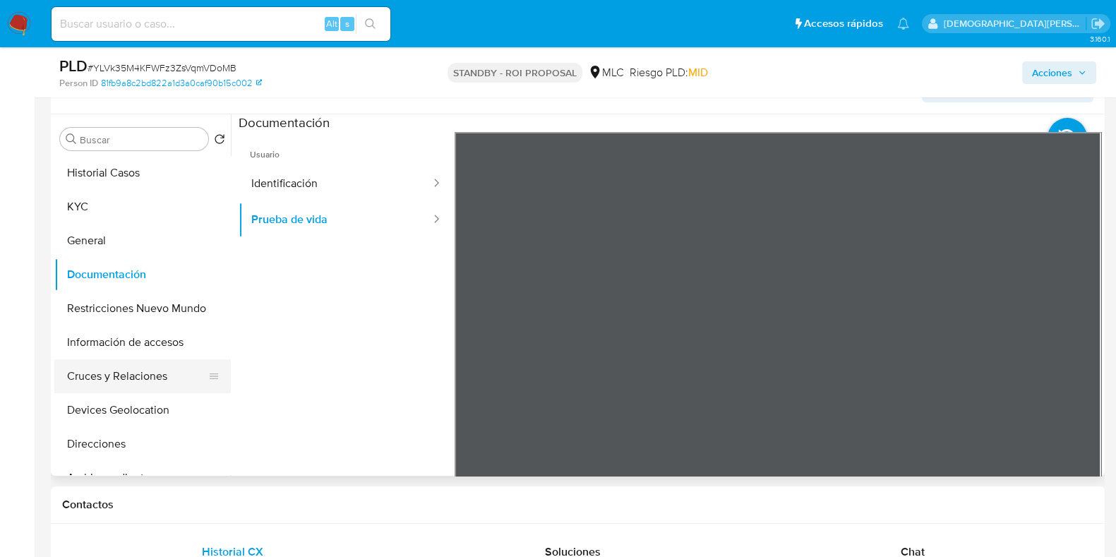
click at [118, 368] on button "Cruces y Relaciones" at bounding box center [136, 376] width 165 height 34
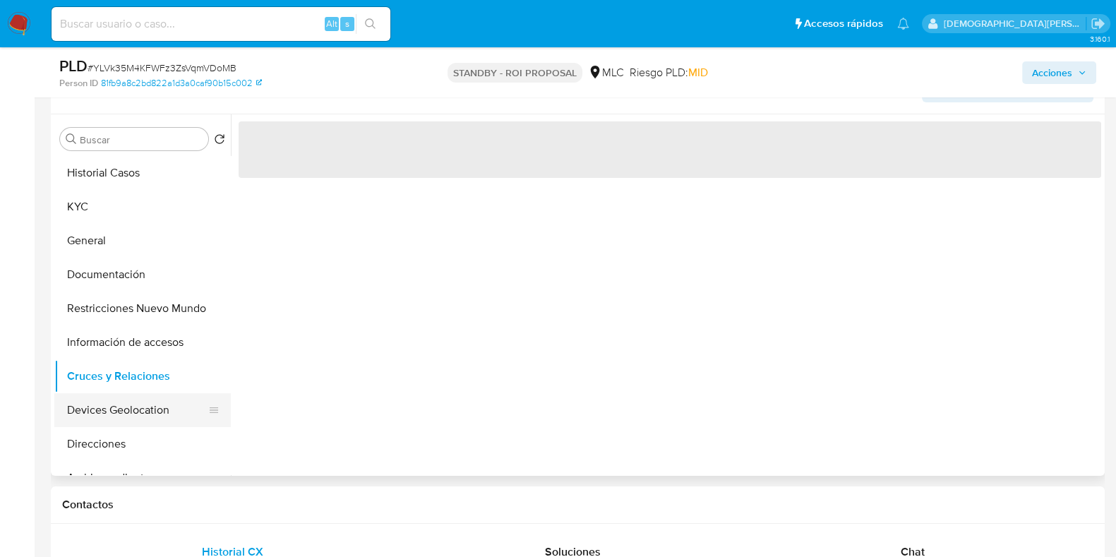
click at [113, 411] on button "Devices Geolocation" at bounding box center [136, 410] width 165 height 34
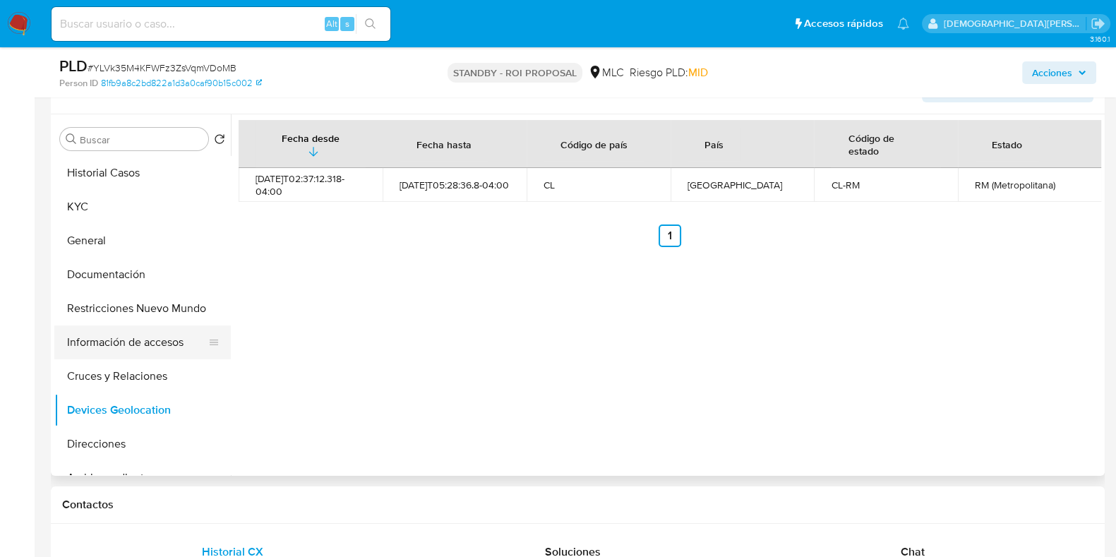
click at [154, 344] on button "Información de accesos" at bounding box center [136, 342] width 165 height 34
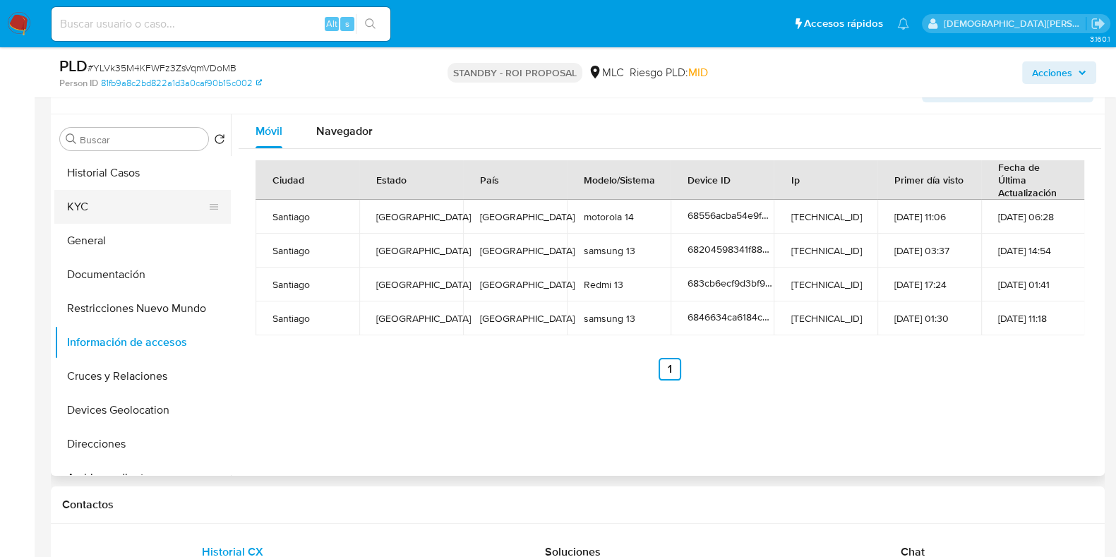
click at [143, 219] on button "KYC" at bounding box center [136, 207] width 165 height 34
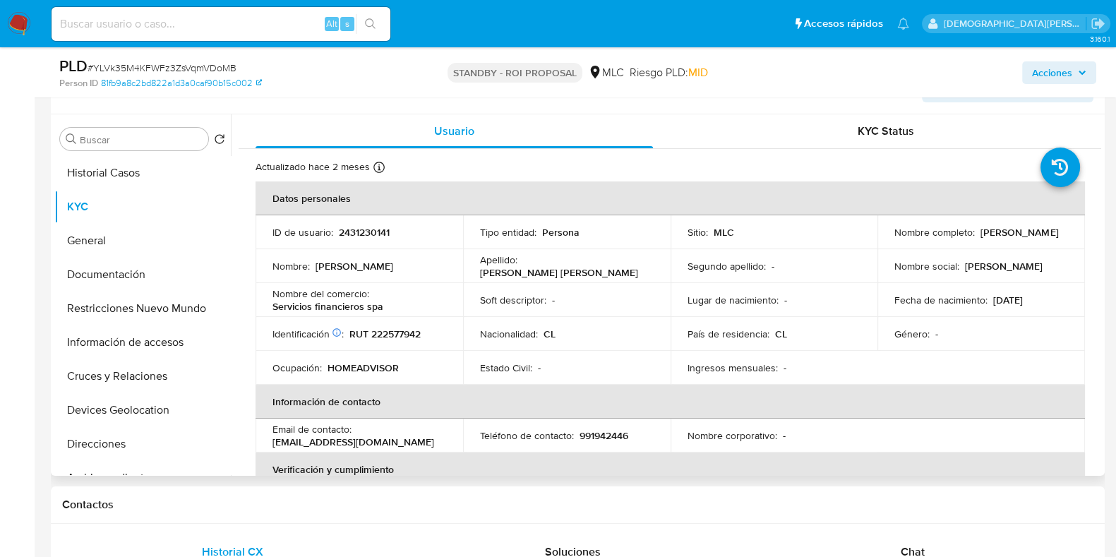
drag, startPoint x: 1031, startPoint y: 236, endPoint x: 884, endPoint y: 238, distance: 146.8
click at [884, 238] on td "Nombre completo : Valentina Isidora Bravo Córdova" at bounding box center [980, 232] width 207 height 34
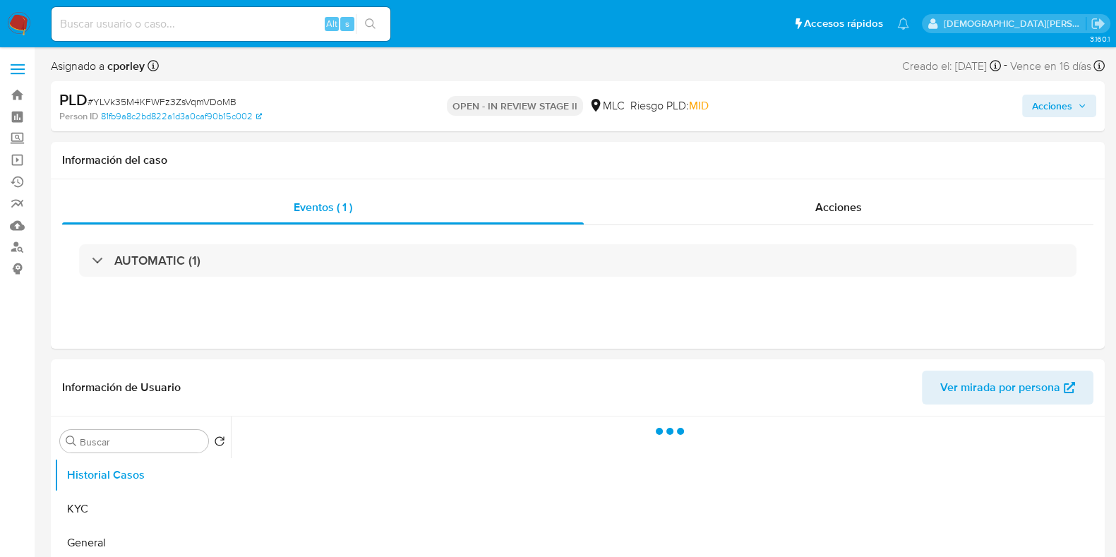
select select "10"
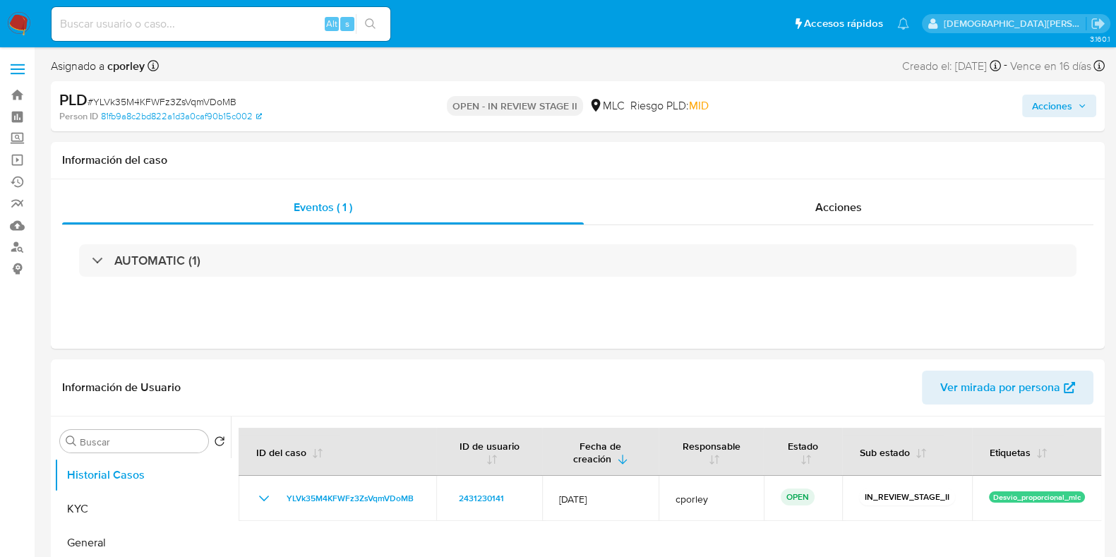
click at [1054, 111] on span "Acciones" at bounding box center [1052, 106] width 40 height 23
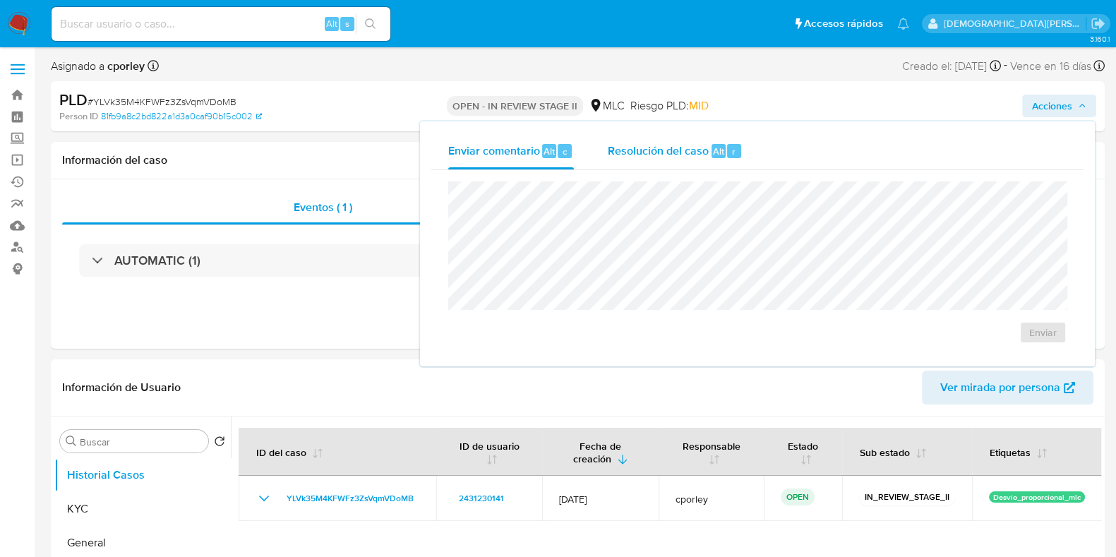
click at [653, 152] on span "Resolución del caso" at bounding box center [658, 151] width 101 height 16
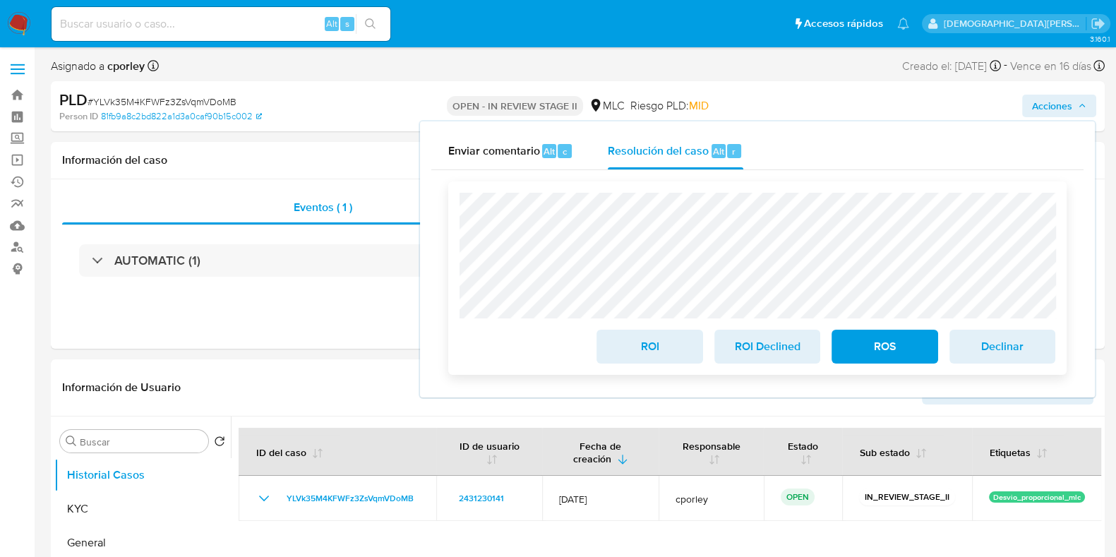
click at [879, 362] on span "ROS" at bounding box center [884, 346] width 69 height 31
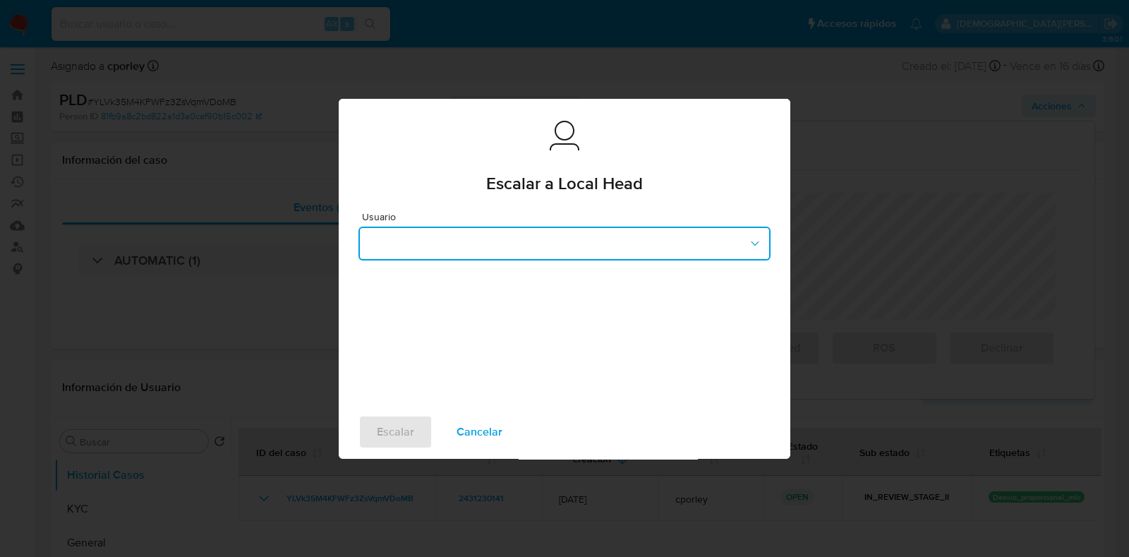
click at [488, 245] on button "button" at bounding box center [565, 244] width 412 height 34
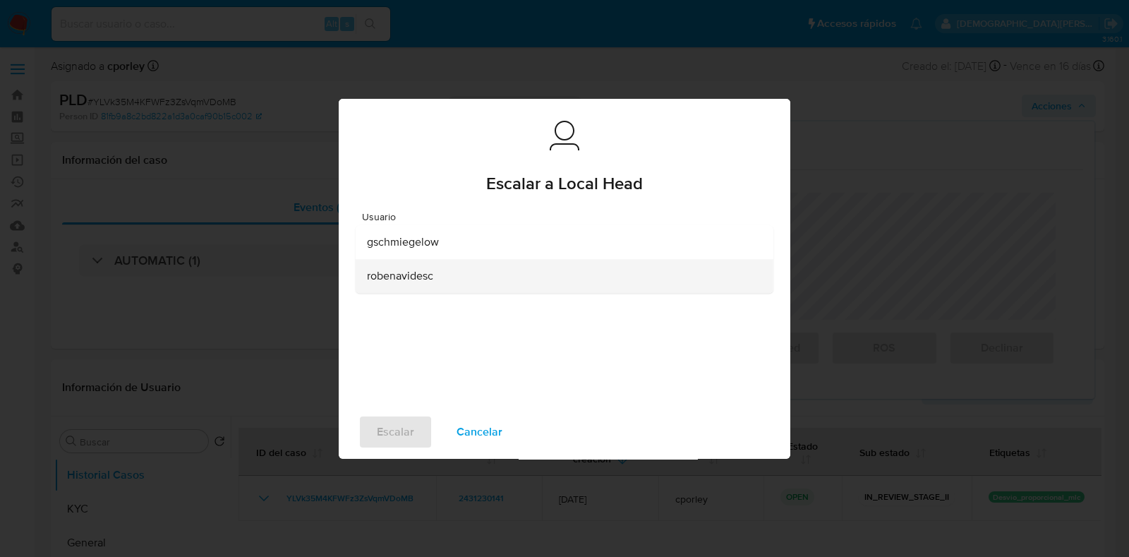
click at [395, 282] on span "robenavidesc" at bounding box center [400, 276] width 66 height 14
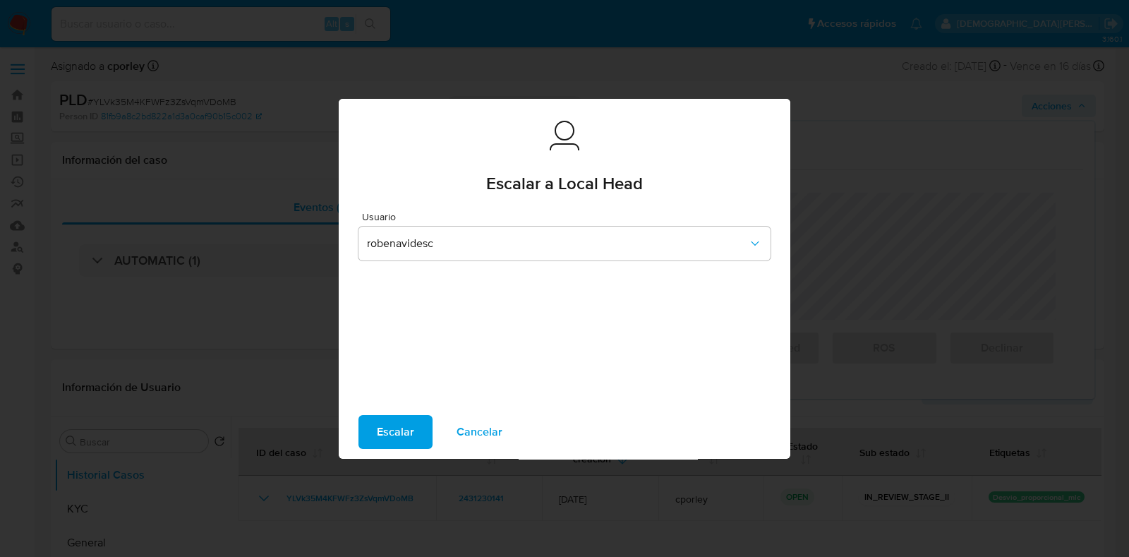
click at [386, 425] on span "Escalar" at bounding box center [395, 431] width 37 height 31
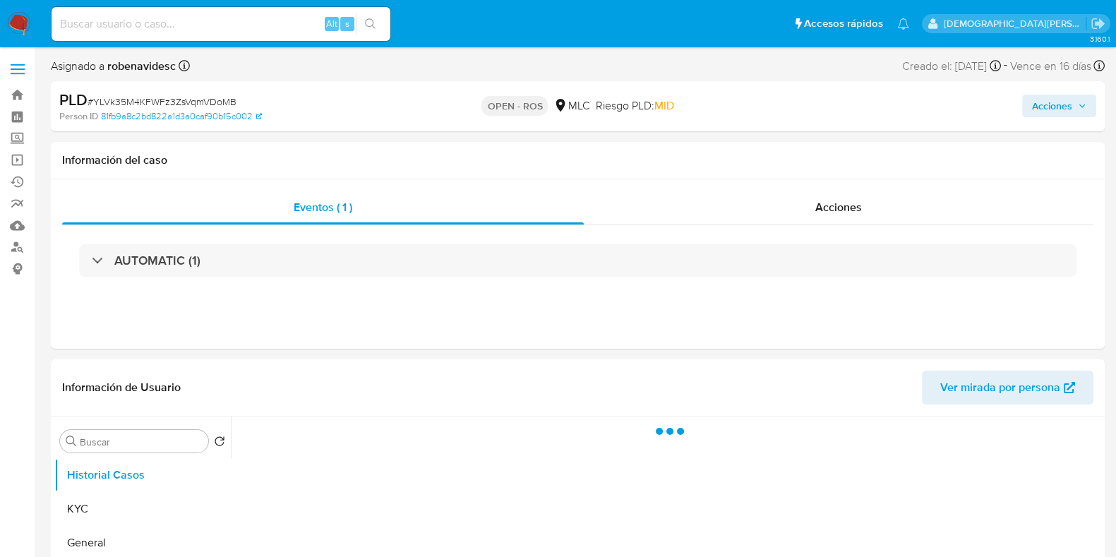
select select "10"
